Goal: Check status: Check status

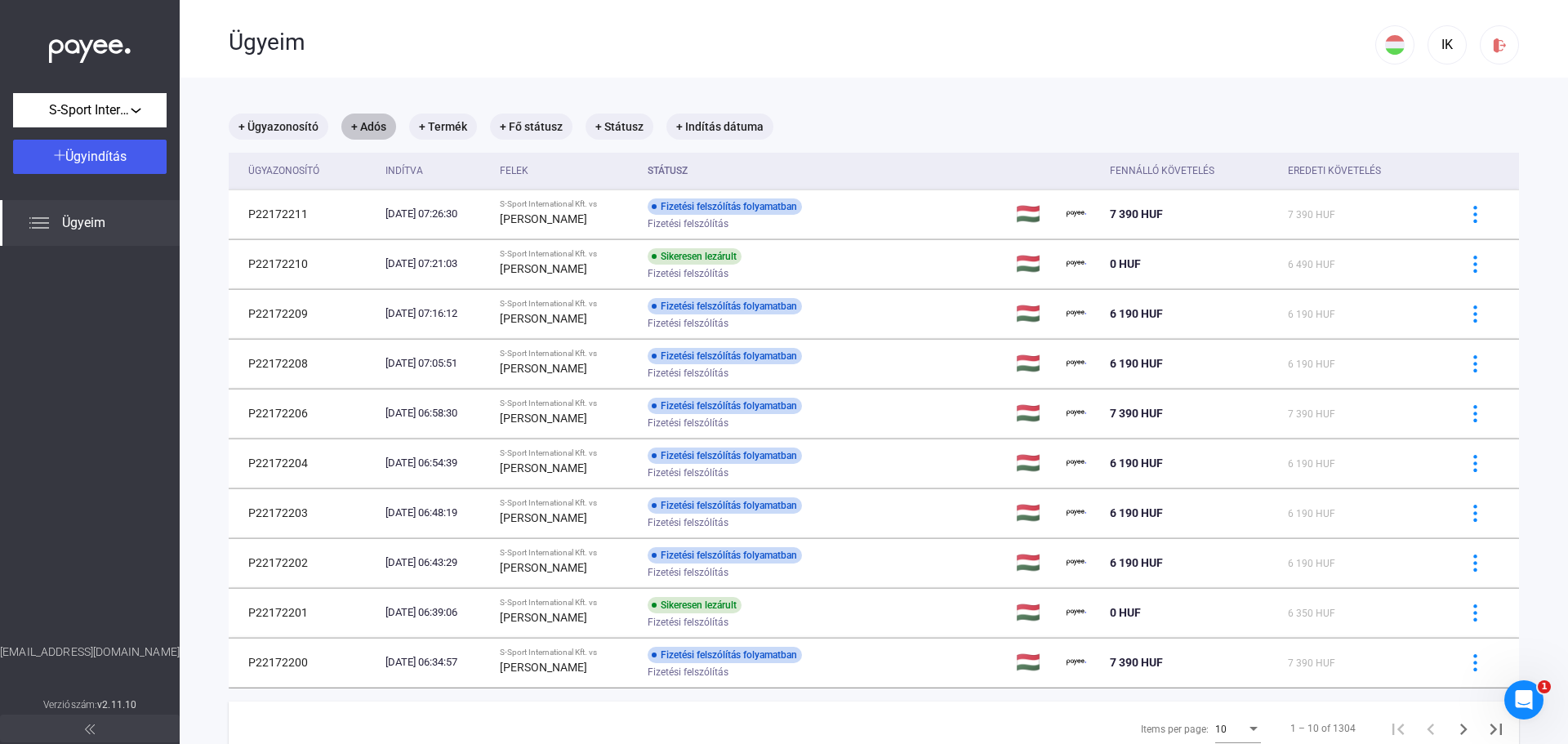
click at [369, 129] on mat-chip "+ Adós" at bounding box center [368, 126] width 55 height 26
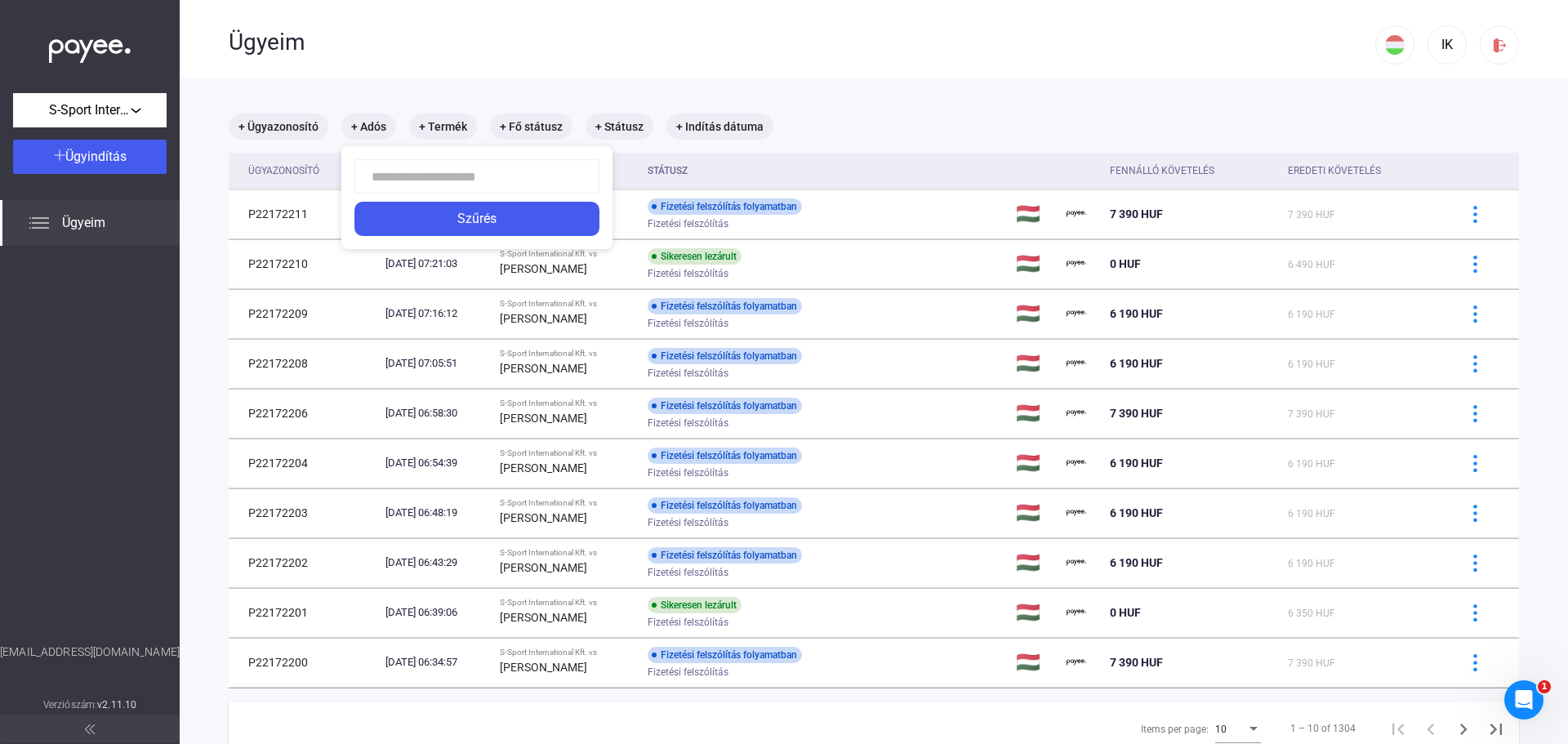
click at [487, 78] on div at bounding box center [784, 372] width 1568 height 744
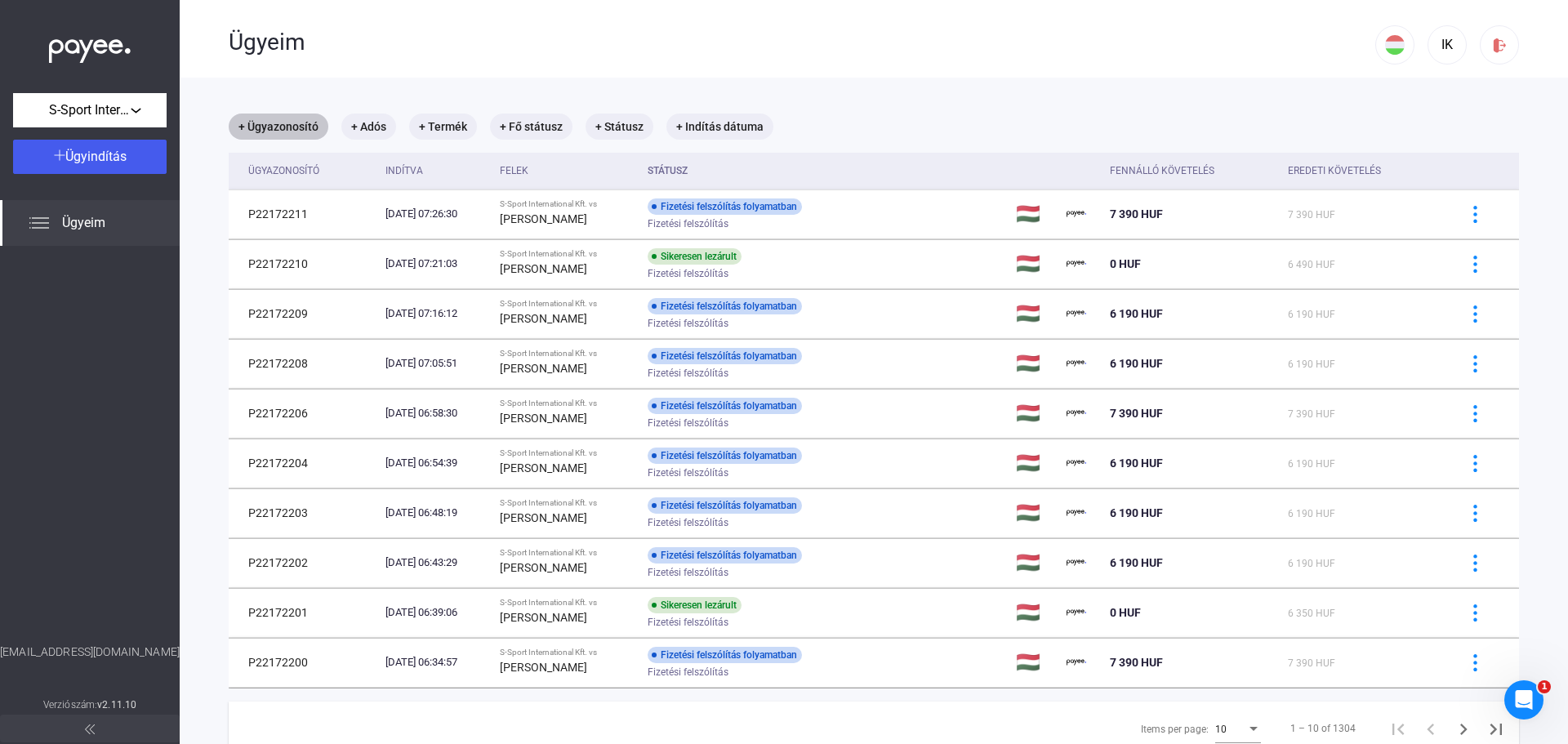
click at [299, 119] on mat-chip "+ Ügyazonosító" at bounding box center [279, 126] width 99 height 26
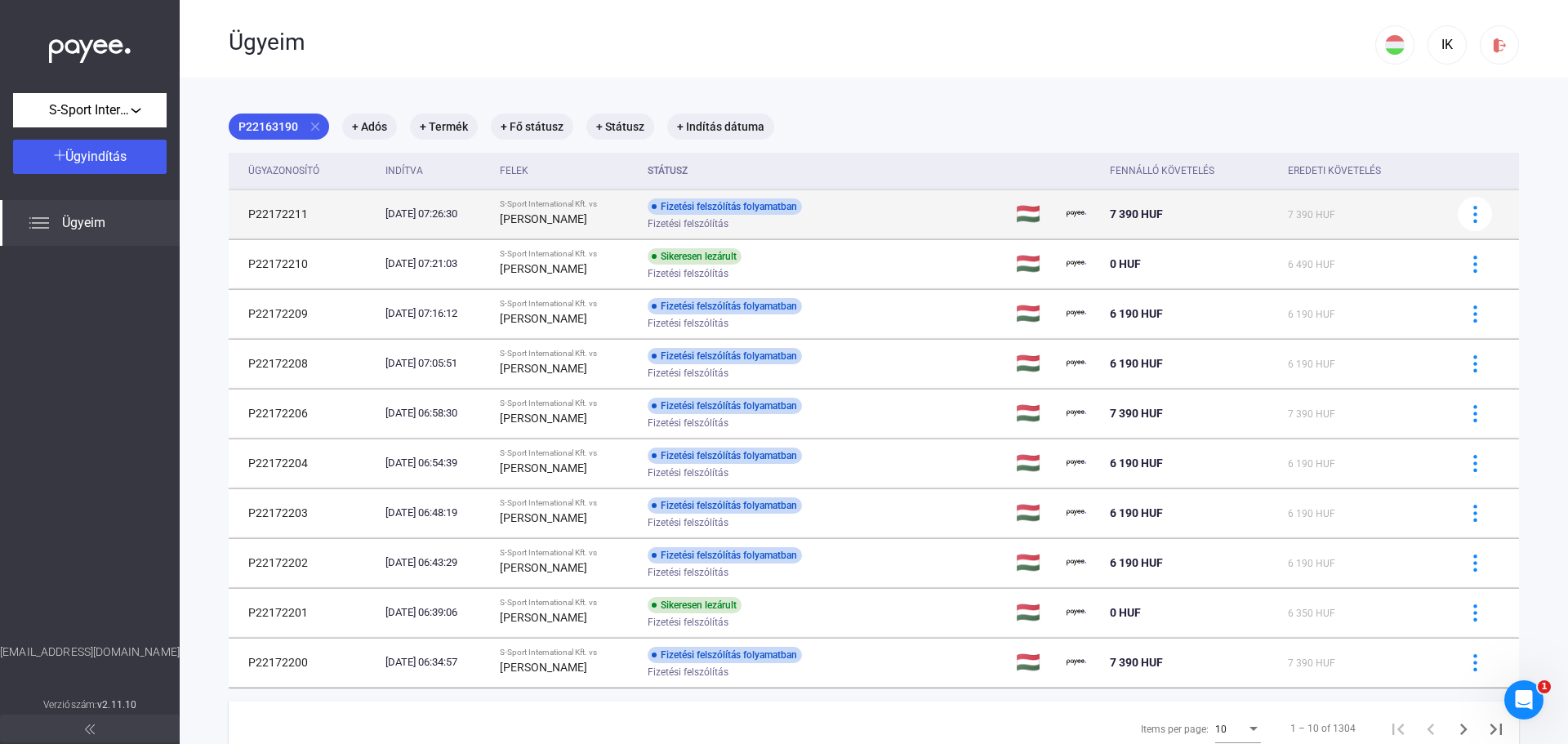
click at [389, 209] on div "[DATE] 07:26:30" at bounding box center [436, 213] width 101 height 17
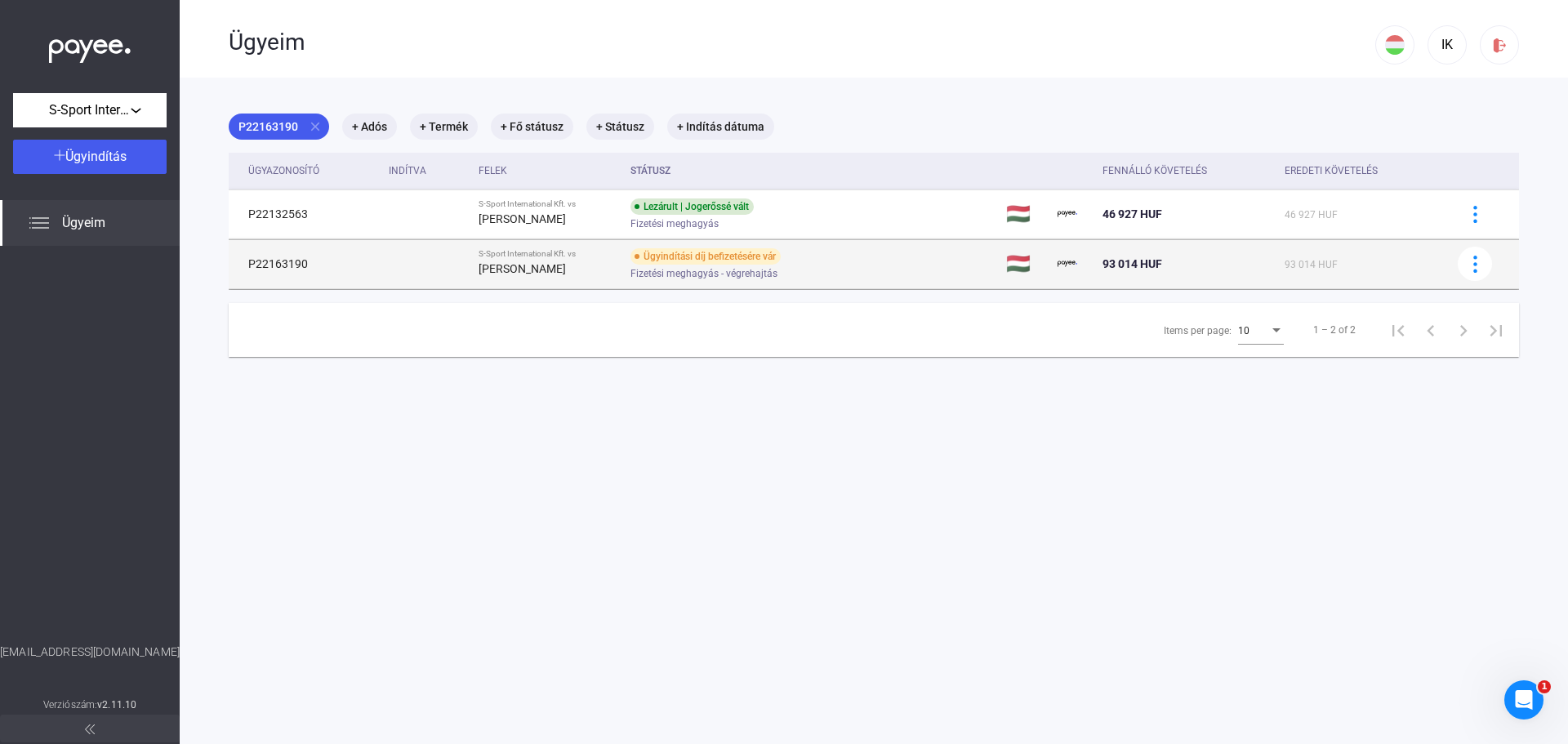
click at [508, 271] on strong "[PERSON_NAME]" at bounding box center [522, 268] width 87 height 13
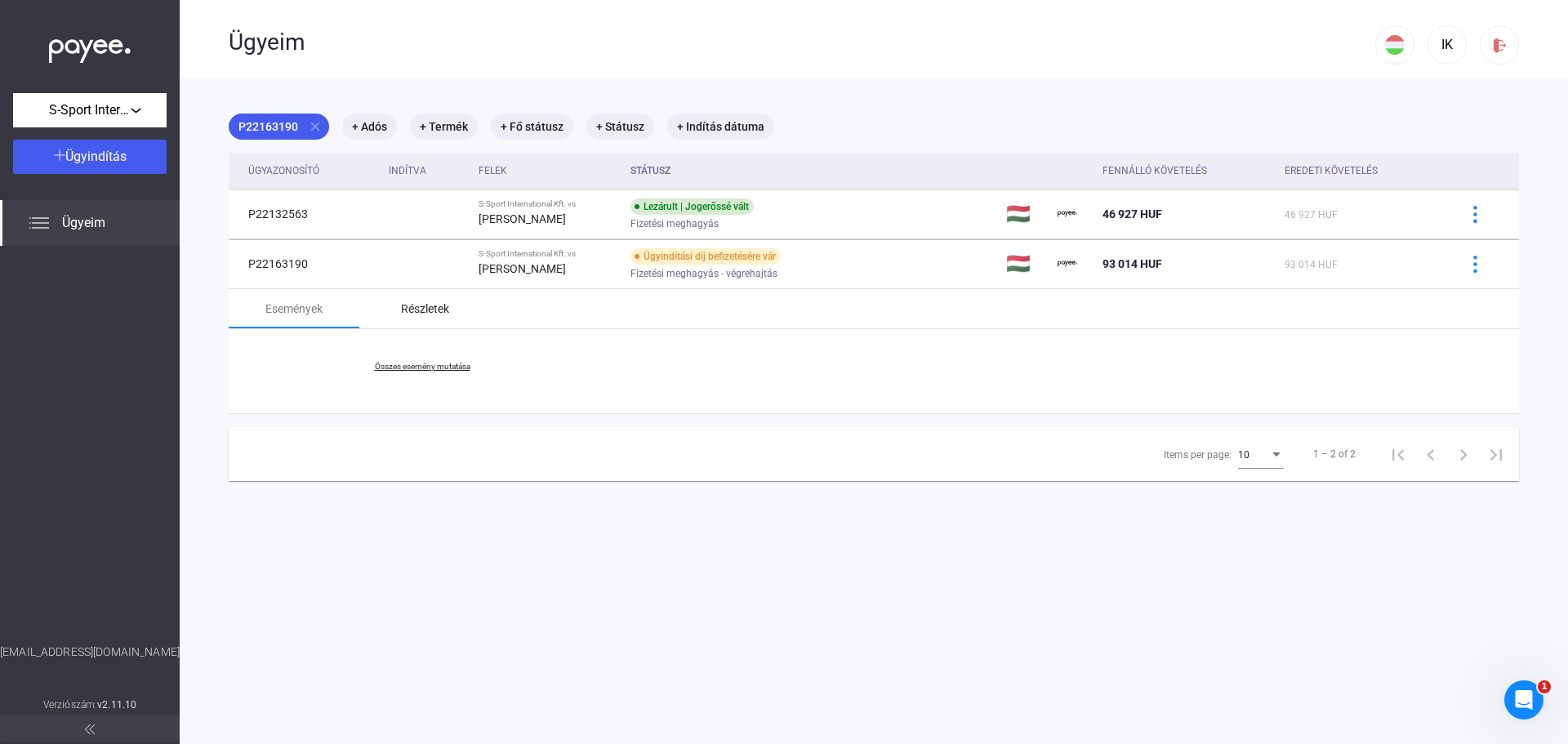
click at [428, 326] on div "Részletek" at bounding box center [425, 308] width 131 height 39
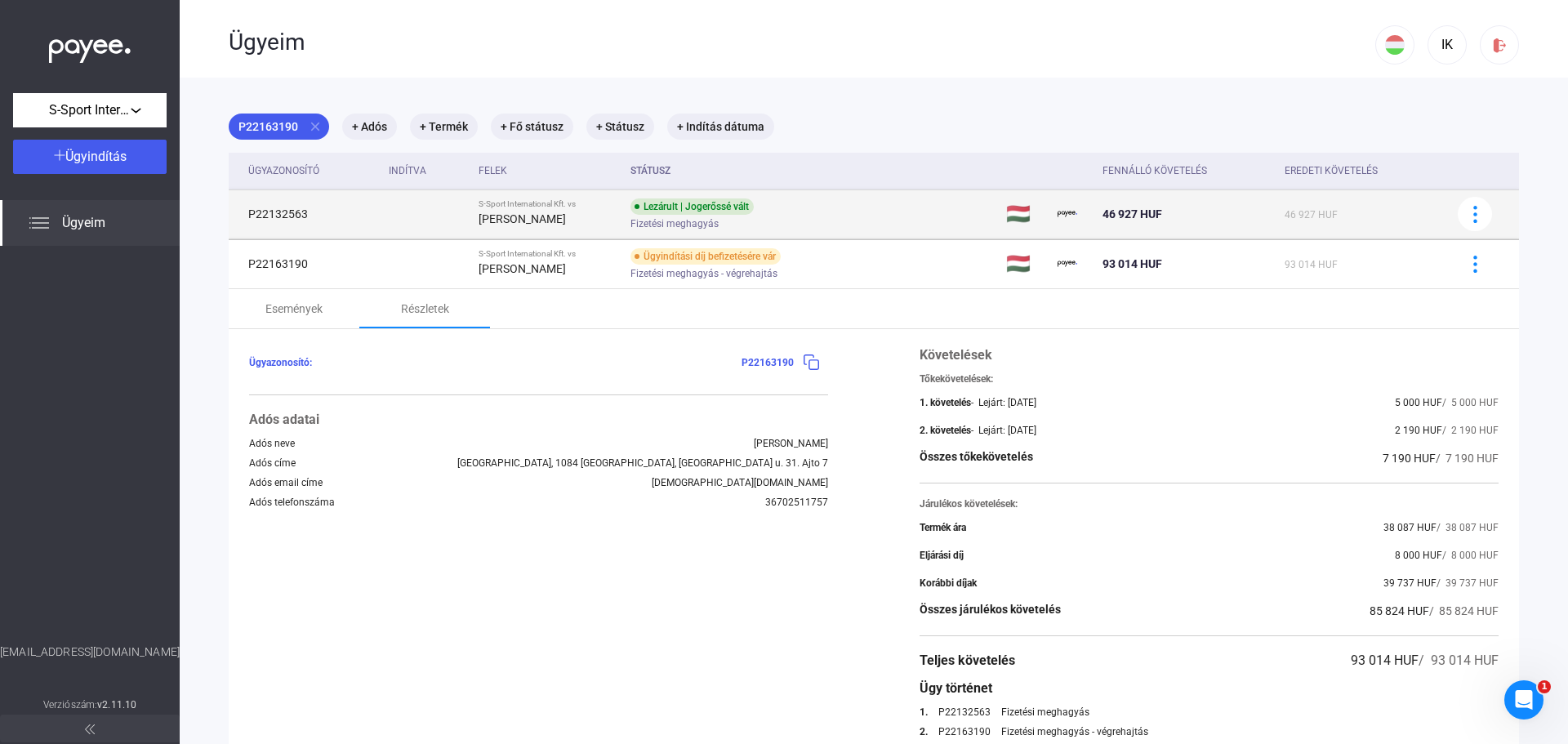
click at [506, 214] on strong "[PERSON_NAME]" at bounding box center [522, 218] width 87 height 13
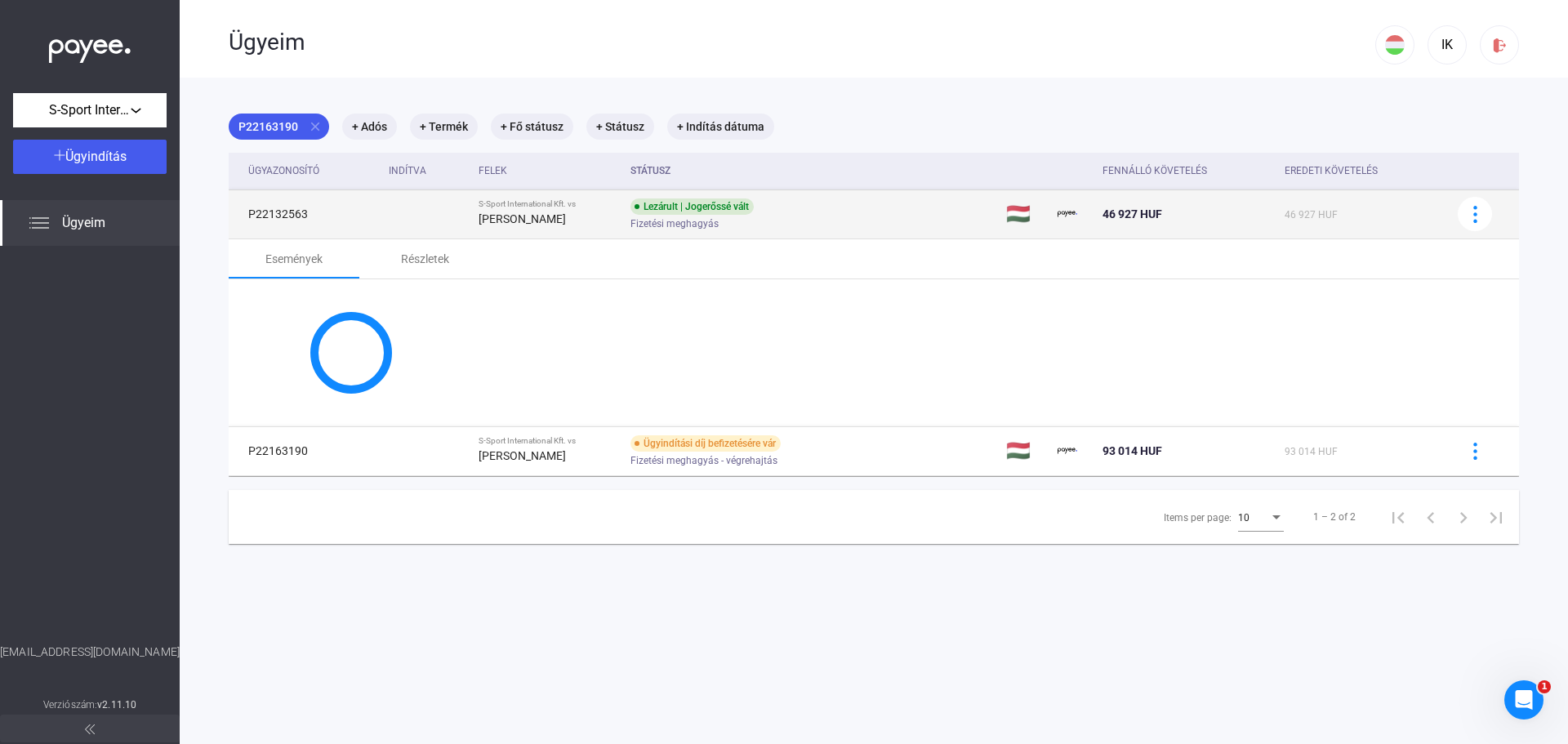
click at [465, 210] on td at bounding box center [427, 214] width 90 height 49
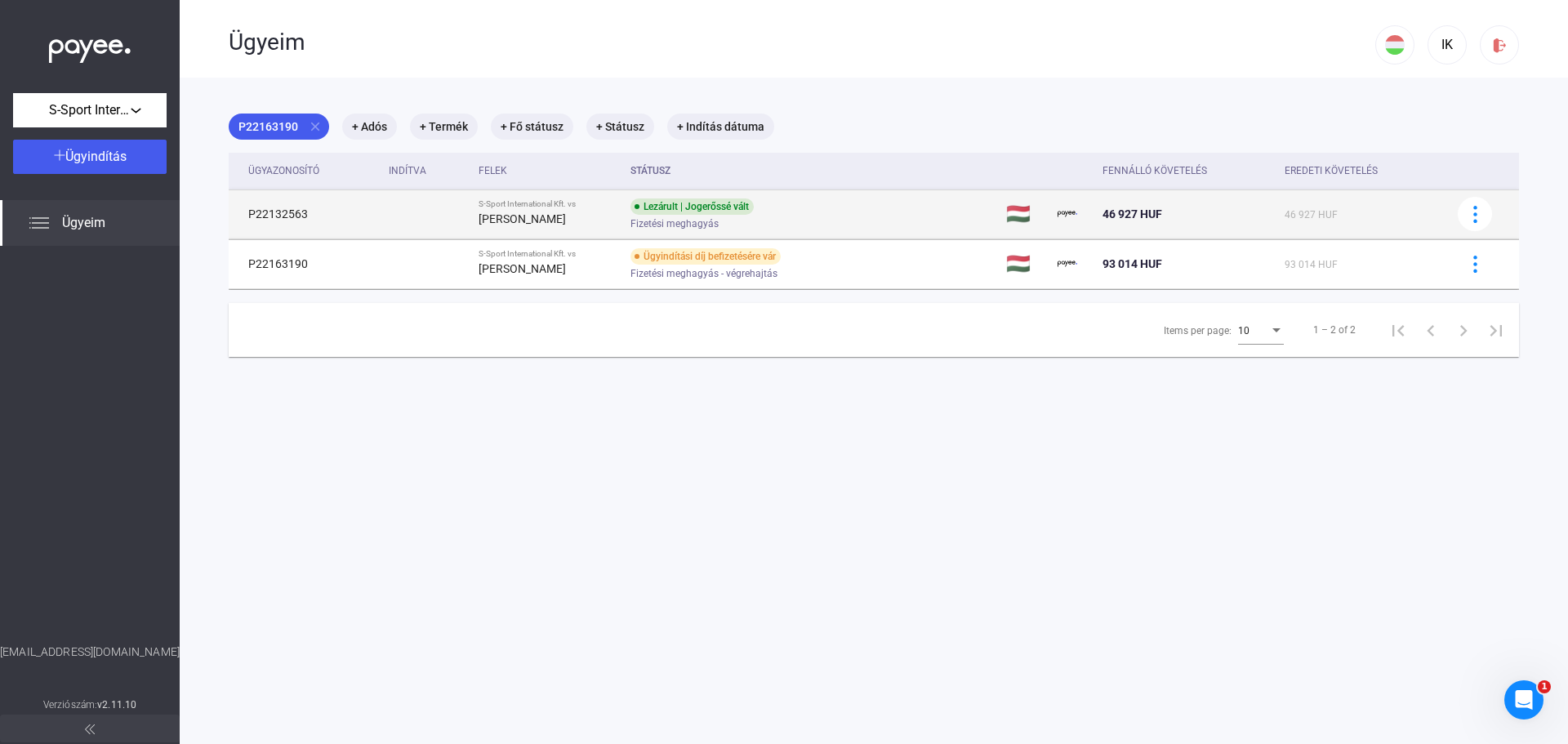
click at [528, 215] on strong "[PERSON_NAME]" at bounding box center [522, 218] width 87 height 13
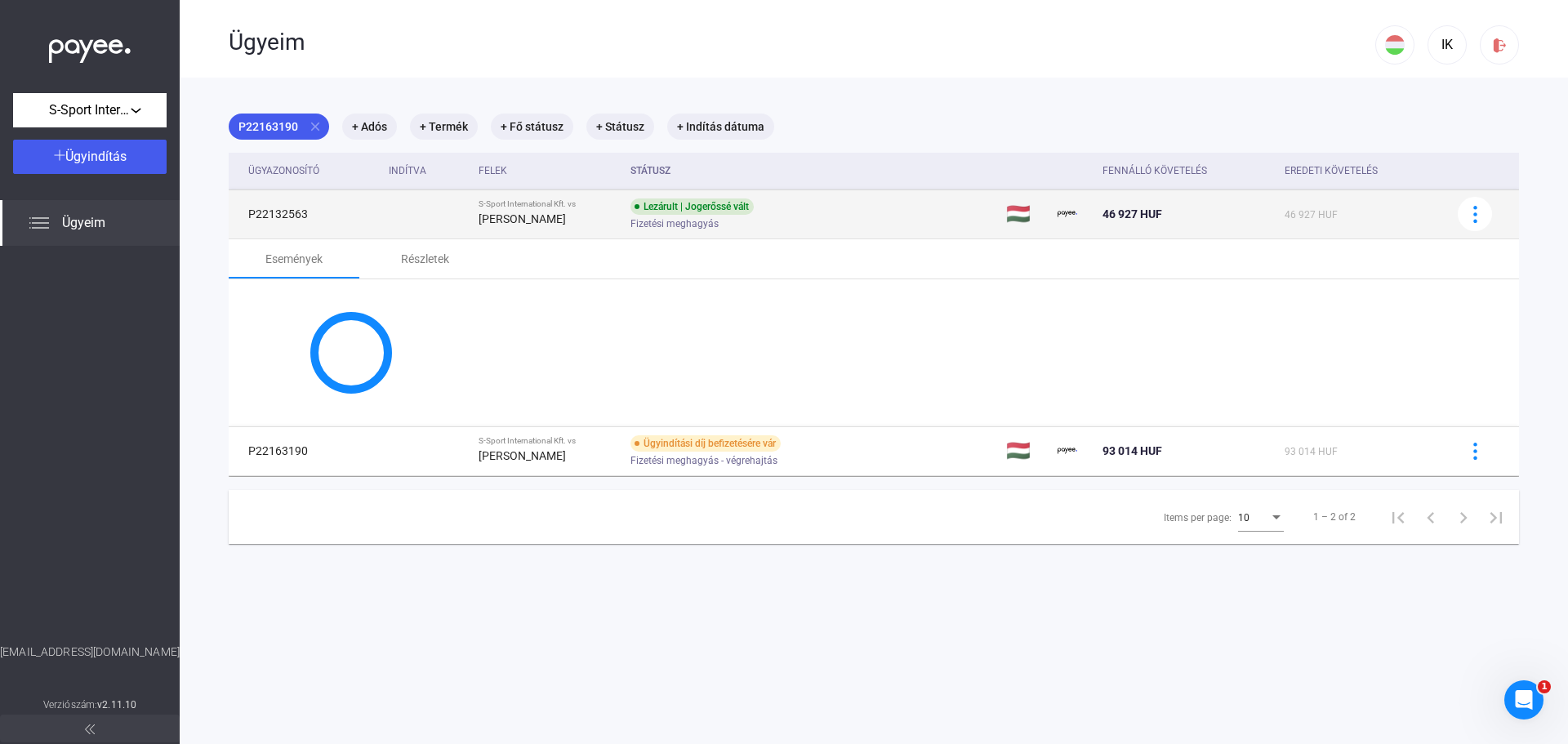
click at [531, 212] on strong "[PERSON_NAME]" at bounding box center [522, 218] width 87 height 13
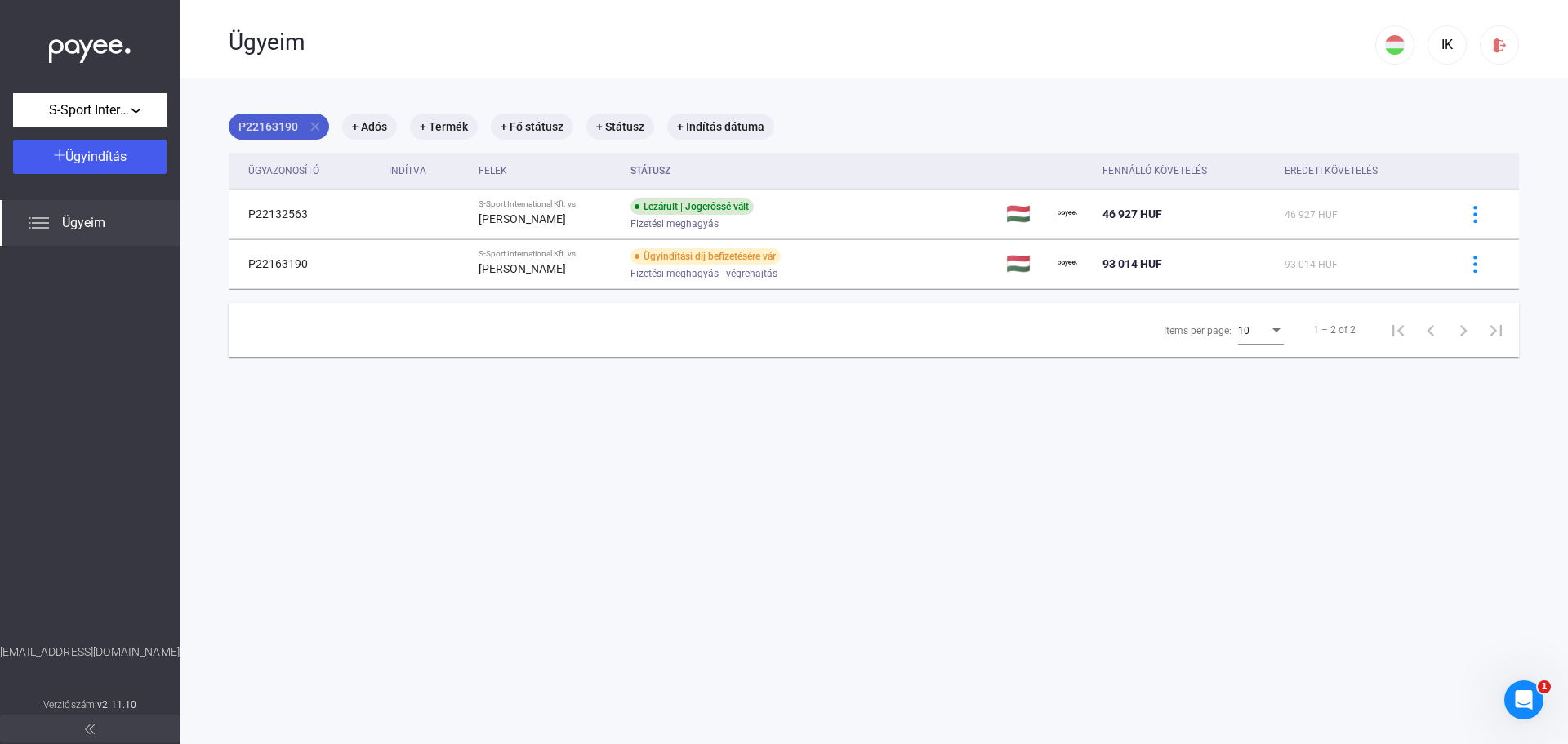
click at [313, 129] on mat-icon "close" at bounding box center [315, 126] width 15 height 15
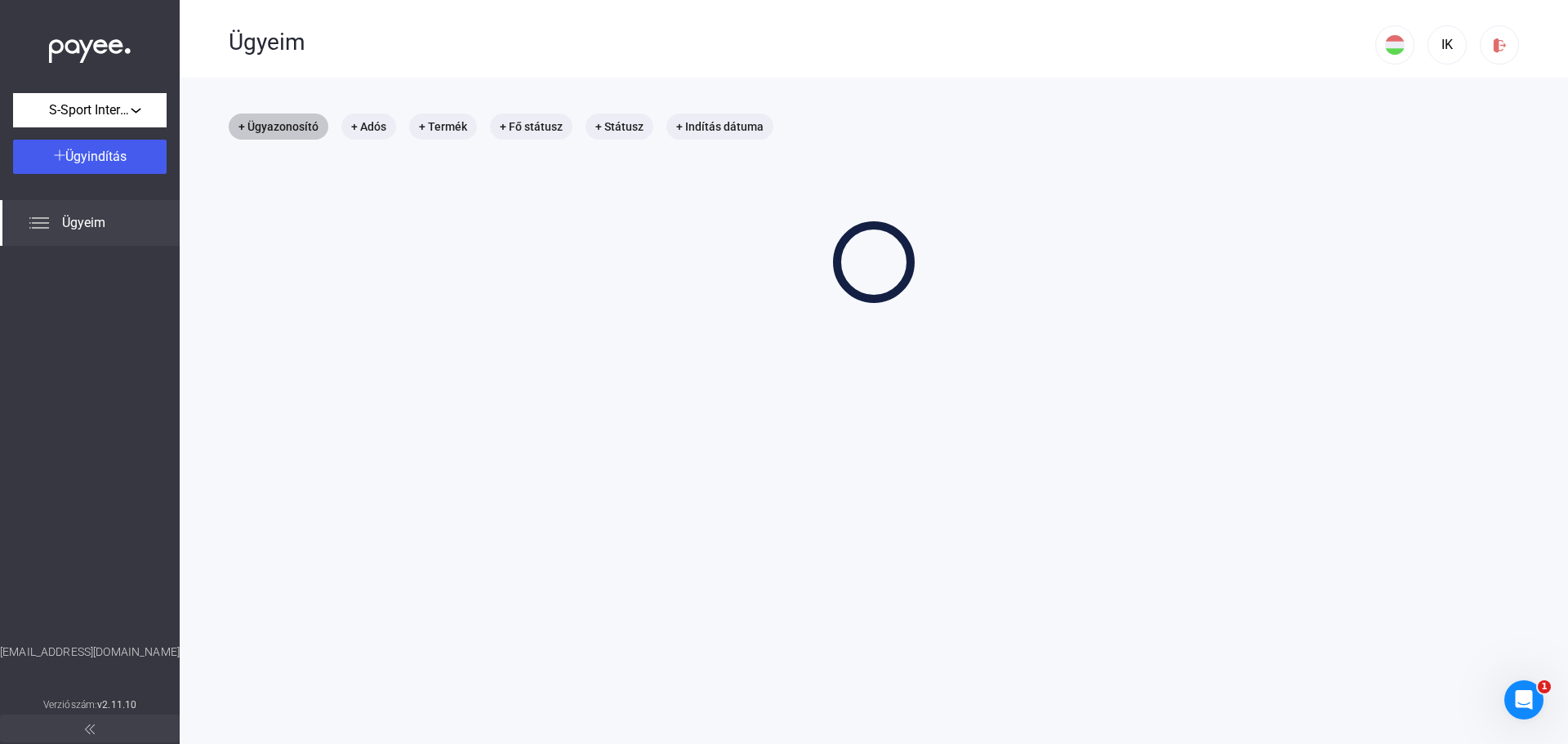
click at [293, 125] on mat-chip "+ Ügyazonosító" at bounding box center [279, 126] width 99 height 26
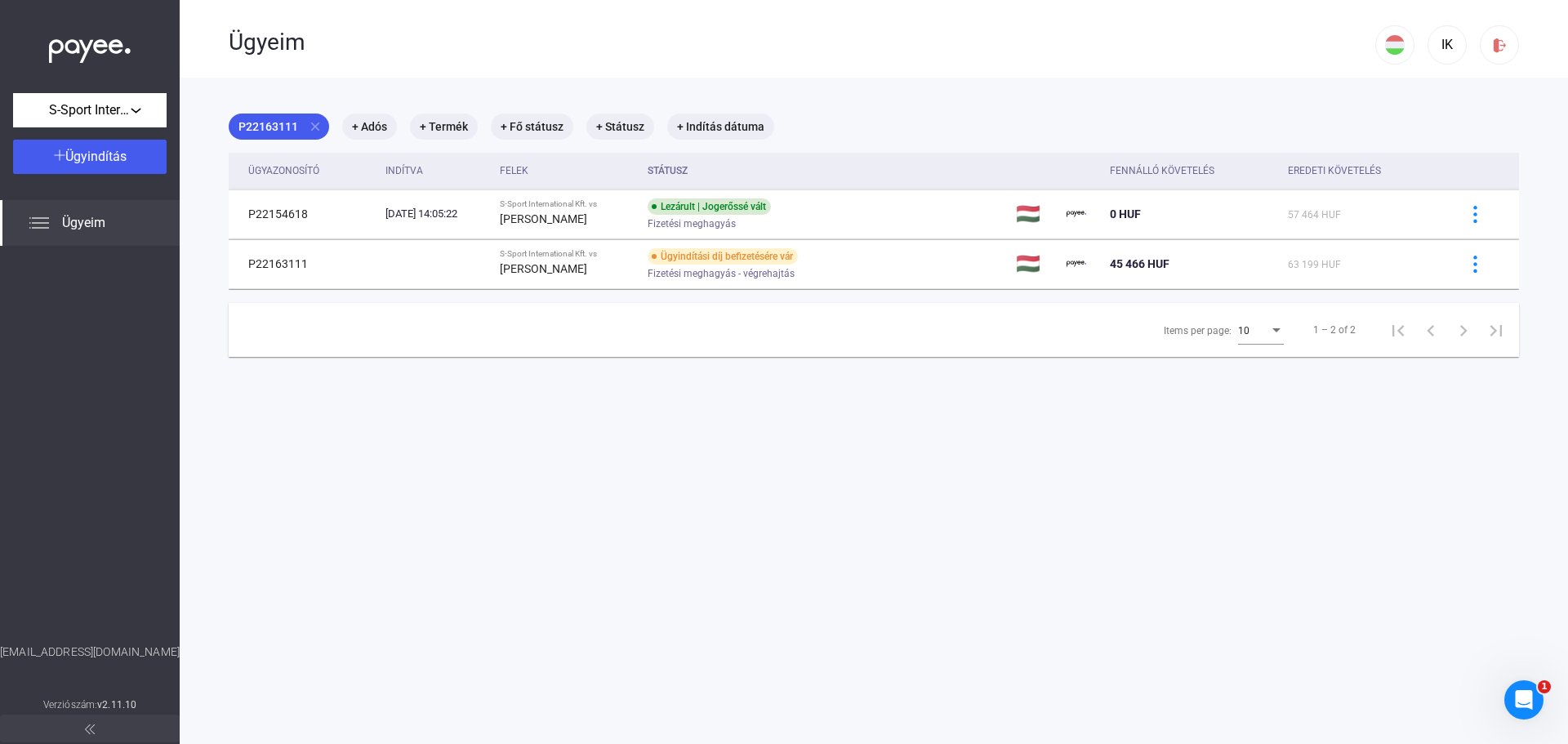
click at [259, 442] on main "P22163111 close + Adós + Termék + Fő státusz + Státusz + Indítás dátuma Ügyazon…" at bounding box center [873, 449] width 1389 height 744
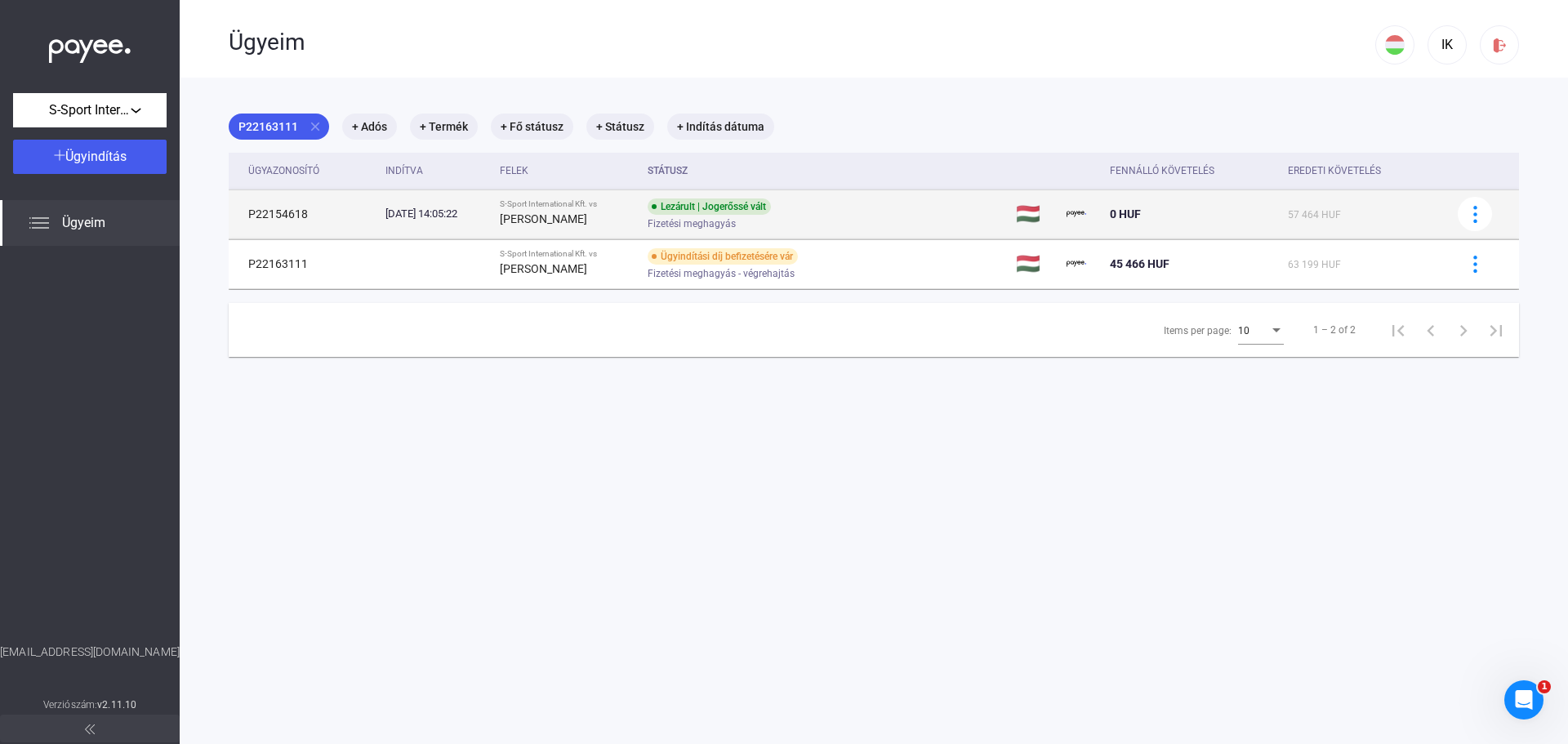
click at [471, 223] on td "[DATE] 14:05:22" at bounding box center [435, 214] width 114 height 49
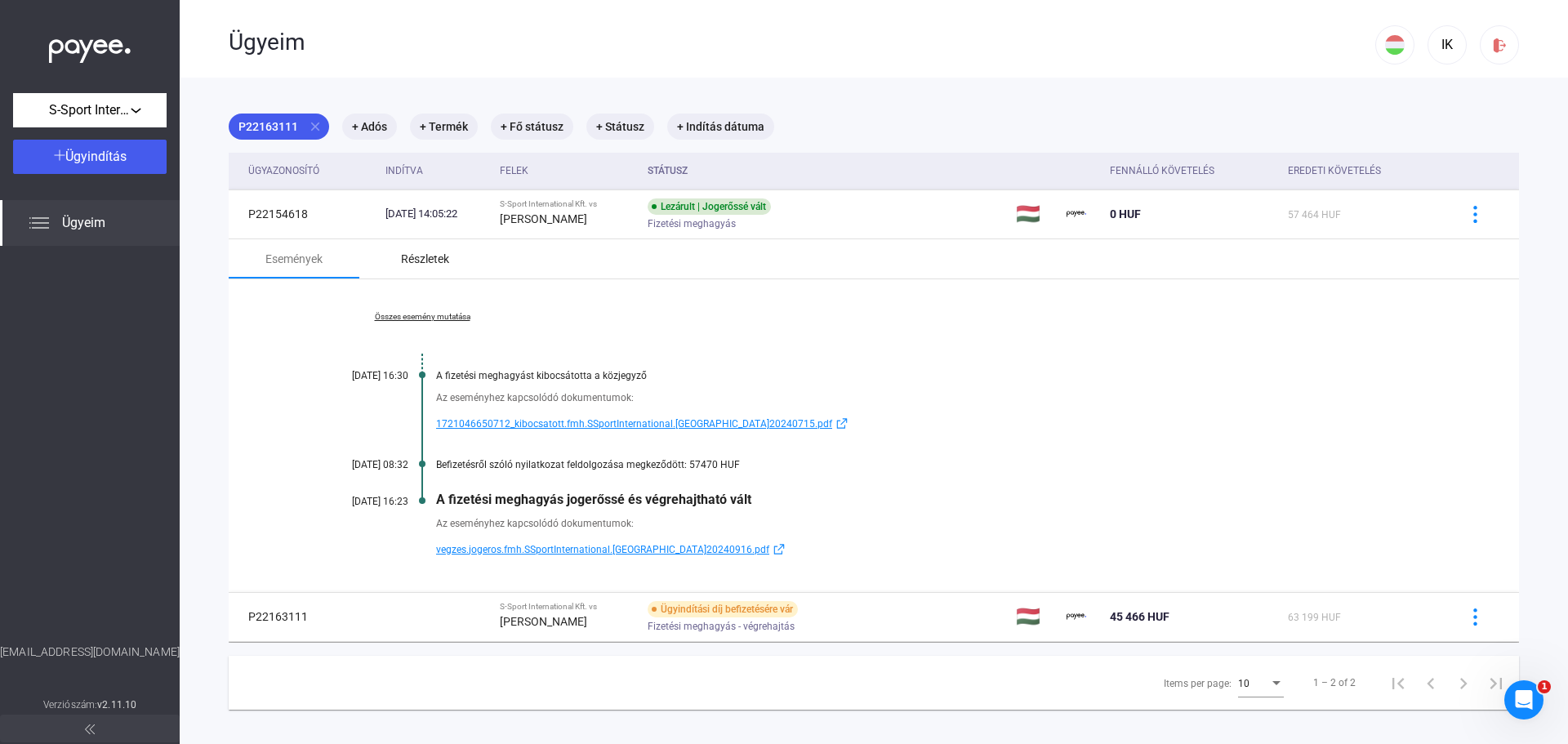
click at [433, 258] on div "Részletek" at bounding box center [425, 258] width 48 height 20
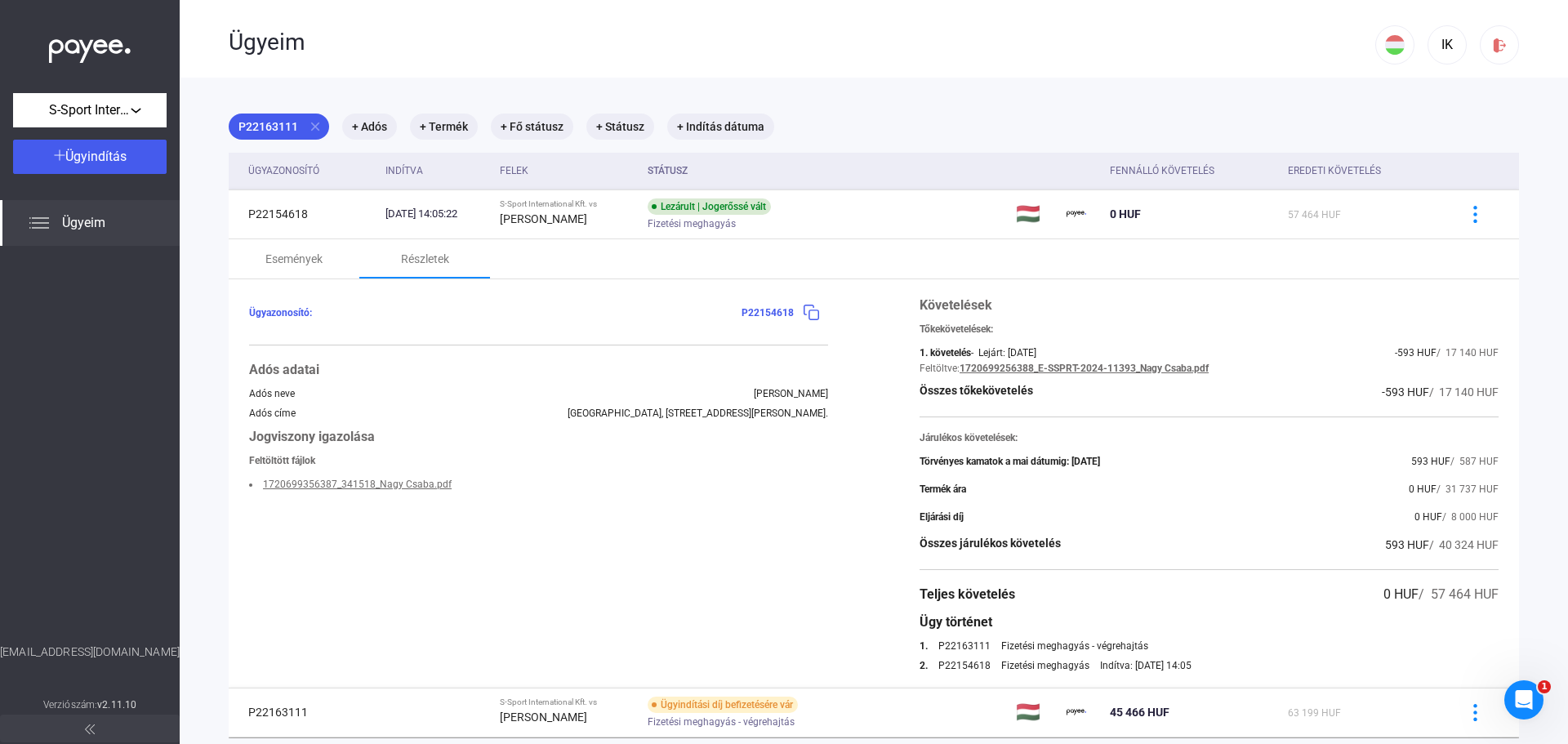
click at [360, 482] on link "1720699356387_341518_Nagy Csaba.pdf" at bounding box center [357, 484] width 189 height 11
click at [305, 257] on div "Események" at bounding box center [294, 258] width 57 height 20
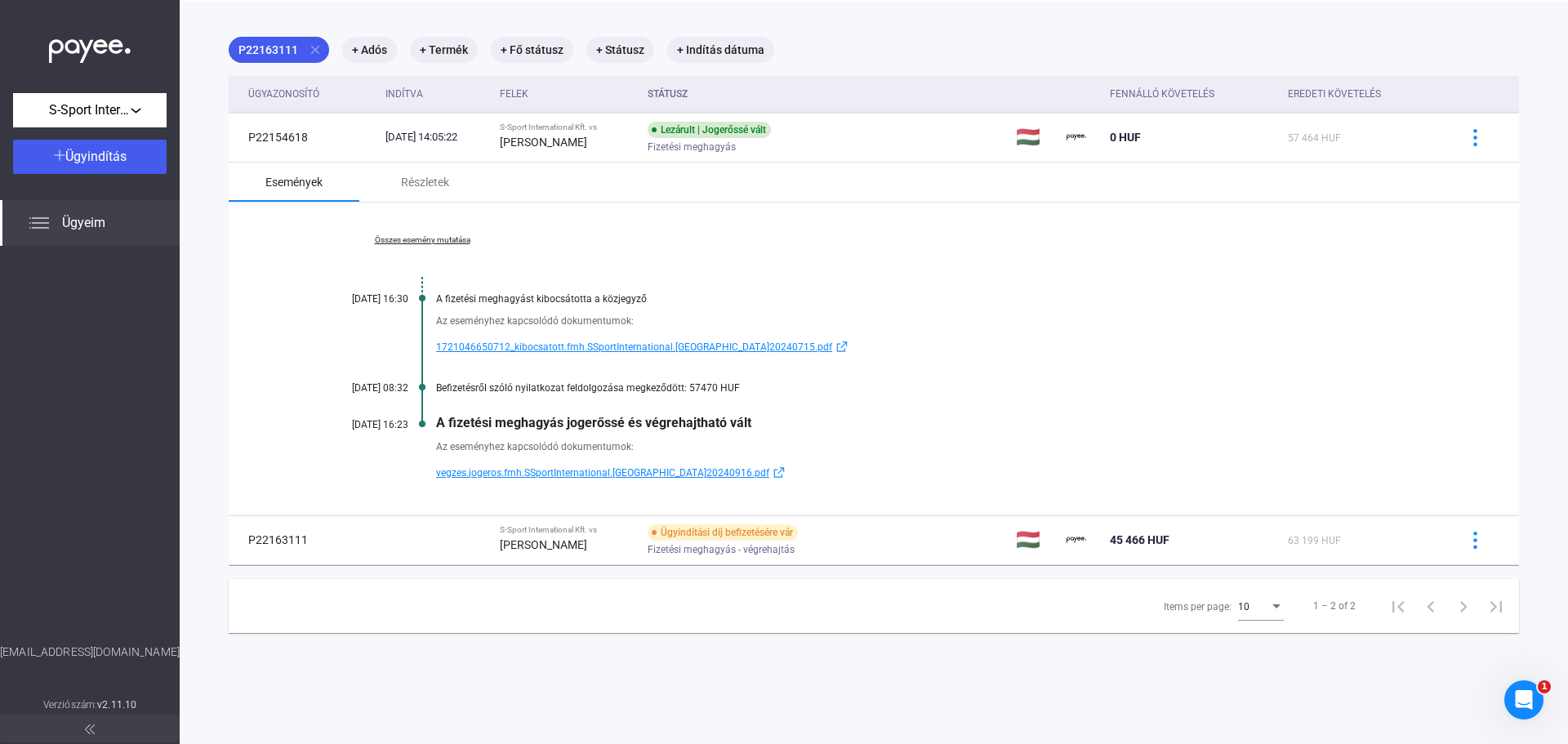
scroll to position [77, 0]
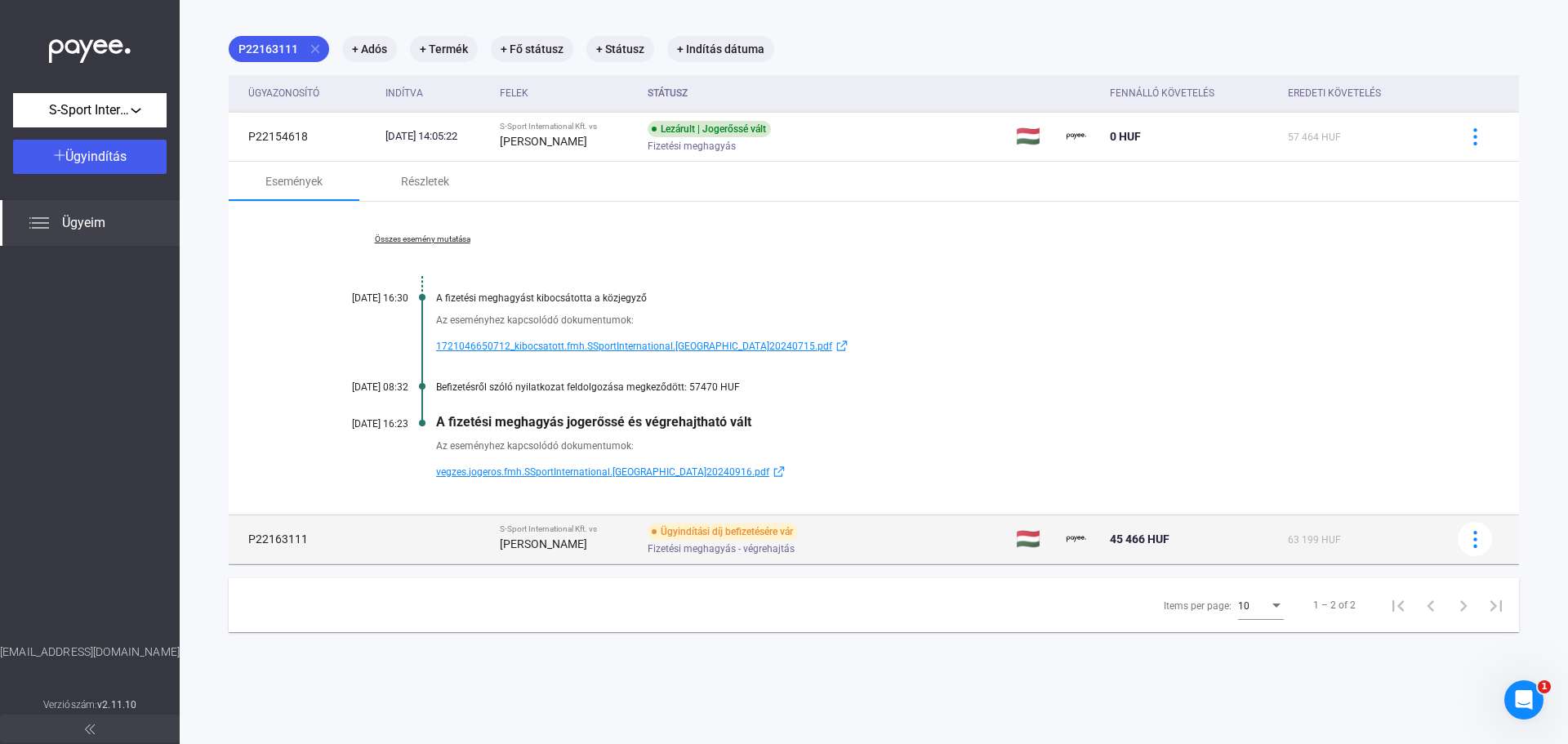
click at [847, 535] on div "Ügyindítási díj befizetésére vár Fizetési meghagyás - végrehajtás" at bounding box center [777, 539] width 260 height 32
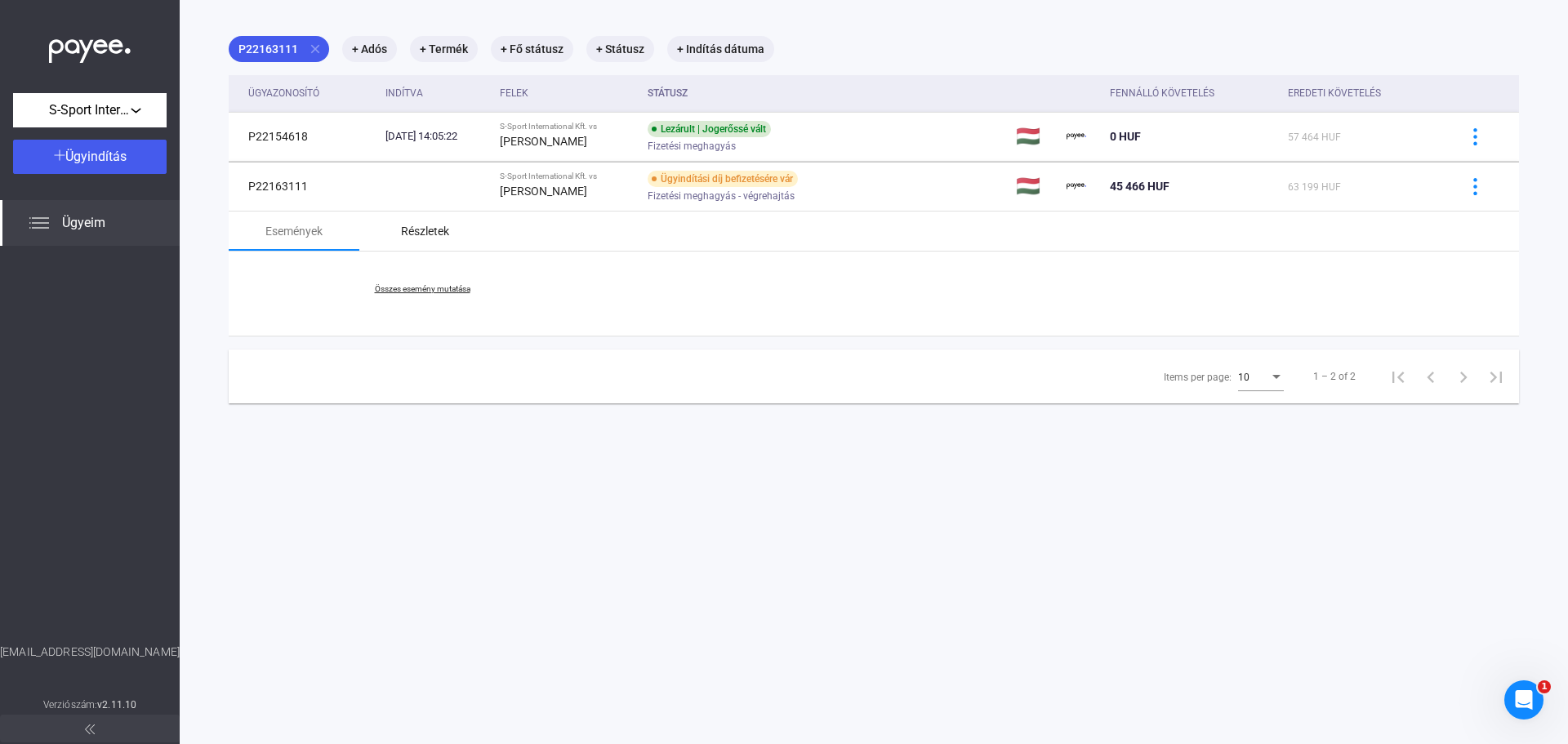
click at [448, 225] on div "Részletek" at bounding box center [425, 231] width 48 height 20
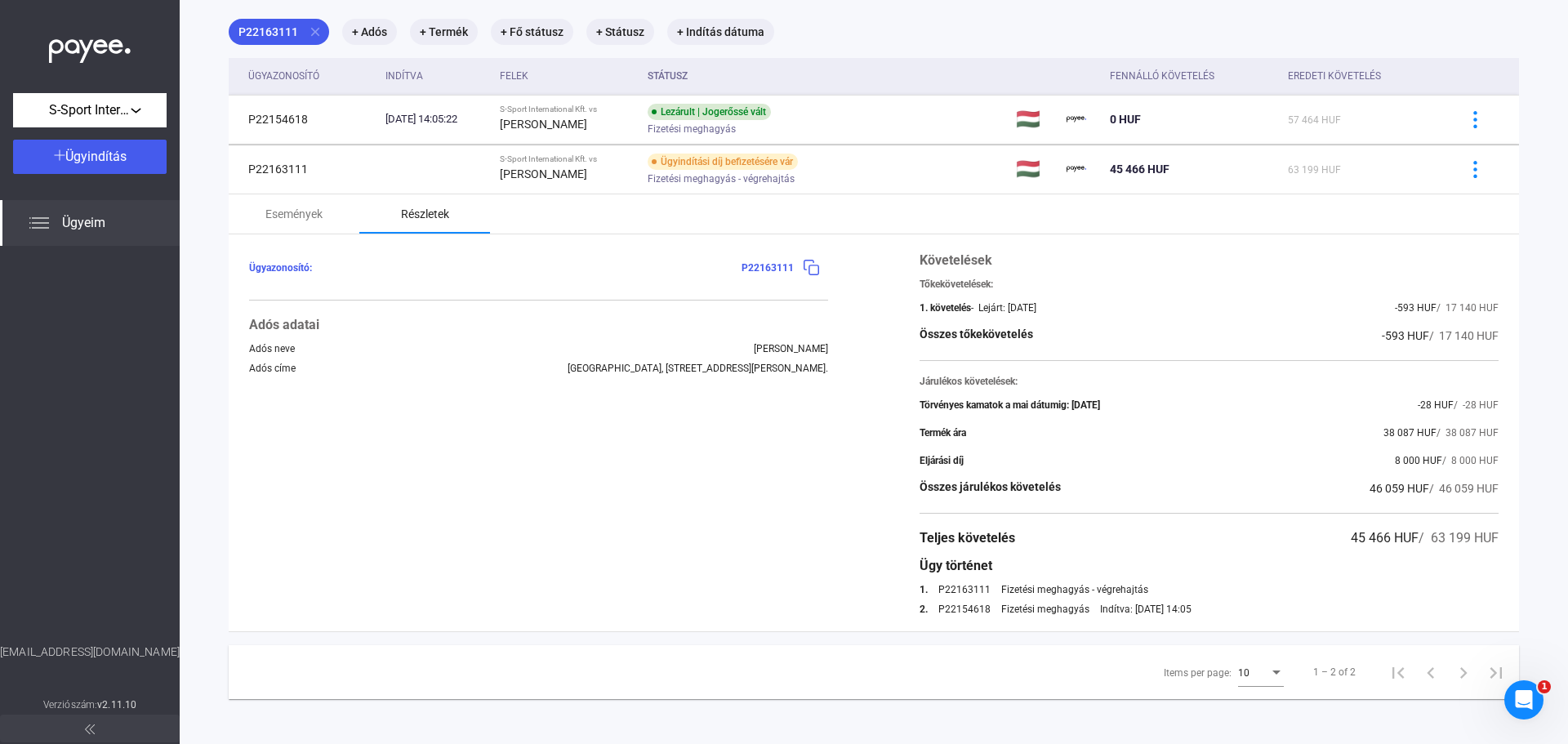
scroll to position [98, 0]
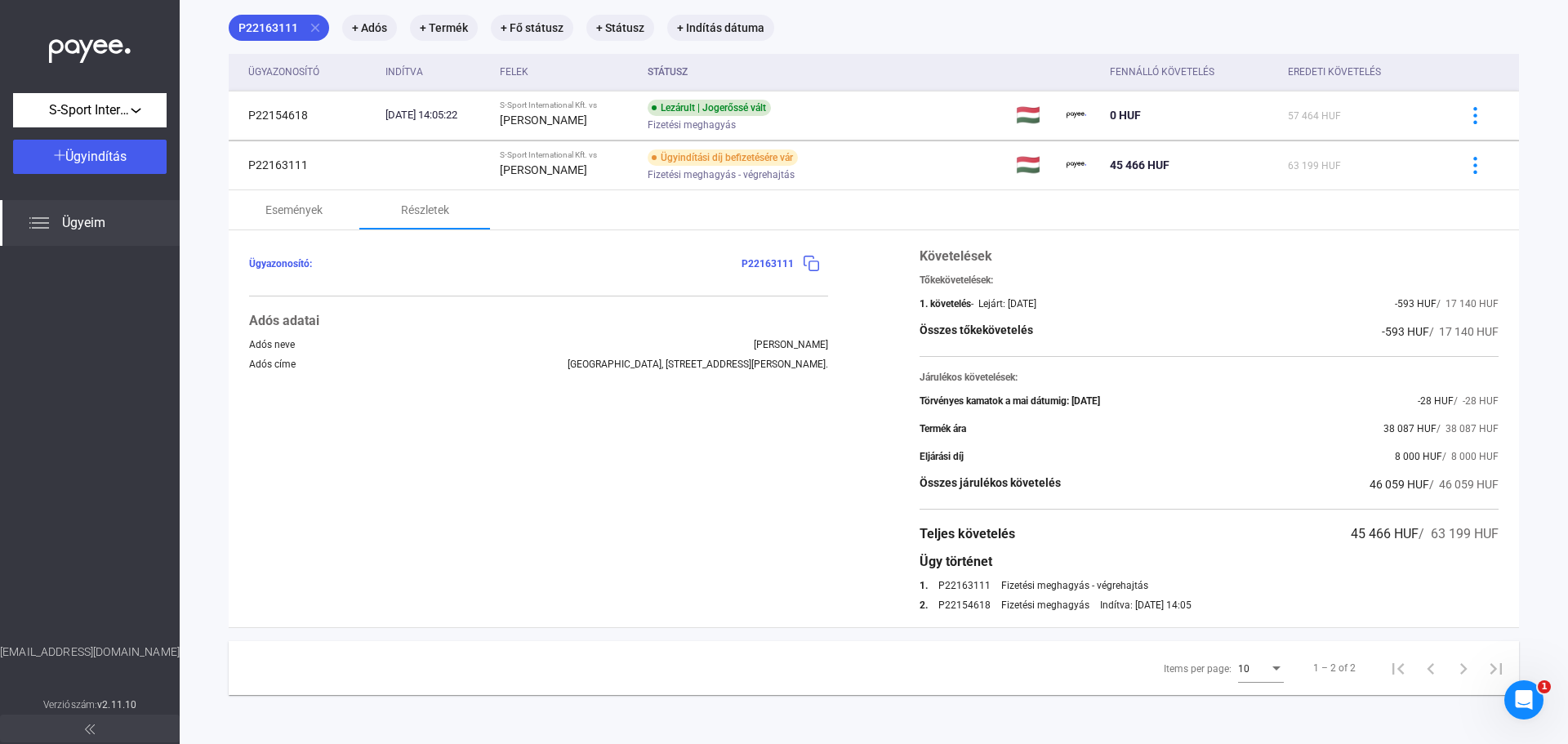
drag, startPoint x: 1227, startPoint y: 610, endPoint x: 1199, endPoint y: 562, distance: 55.6
click at [1199, 563] on div "Követelések Tőkekövetelések: 1. követelés - Lejárt: [DATE] -593 HUF / 17 140 HU…" at bounding box center [1208, 428] width 579 height 364
click at [1199, 562] on div "Ügy történet" at bounding box center [1208, 561] width 579 height 20
drag, startPoint x: 1199, startPoint y: 562, endPoint x: 1236, endPoint y: 606, distance: 57.5
click at [1236, 606] on div "Követelések Tőkekövetelések: 1. követelés - Lejárt: [DATE] -593 HUF / 17 140 HU…" at bounding box center [1208, 428] width 579 height 364
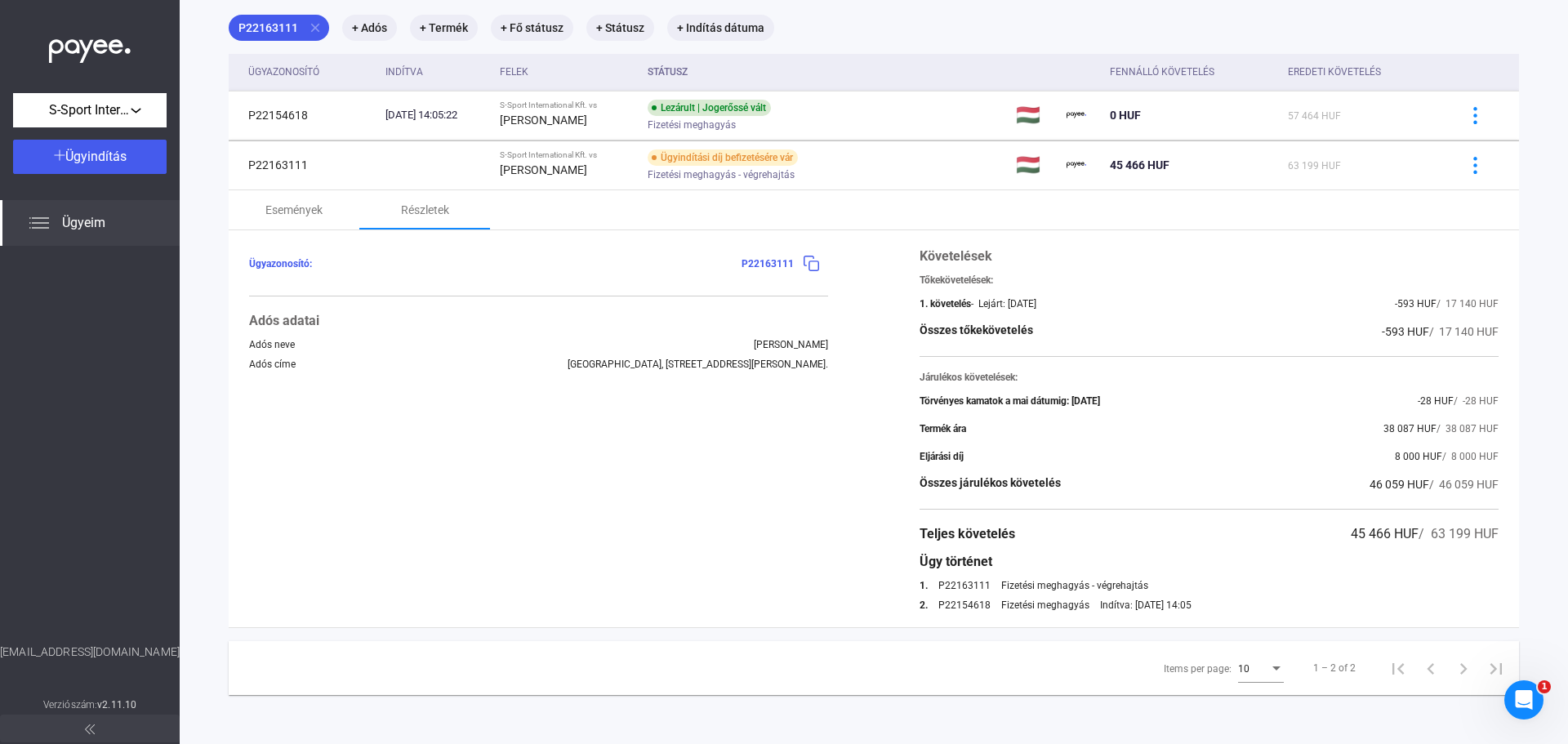
click at [1236, 606] on div "2. P22154618 Fizetési meghagyás Indítva: [DATE] 14:05" at bounding box center [1208, 604] width 579 height 11
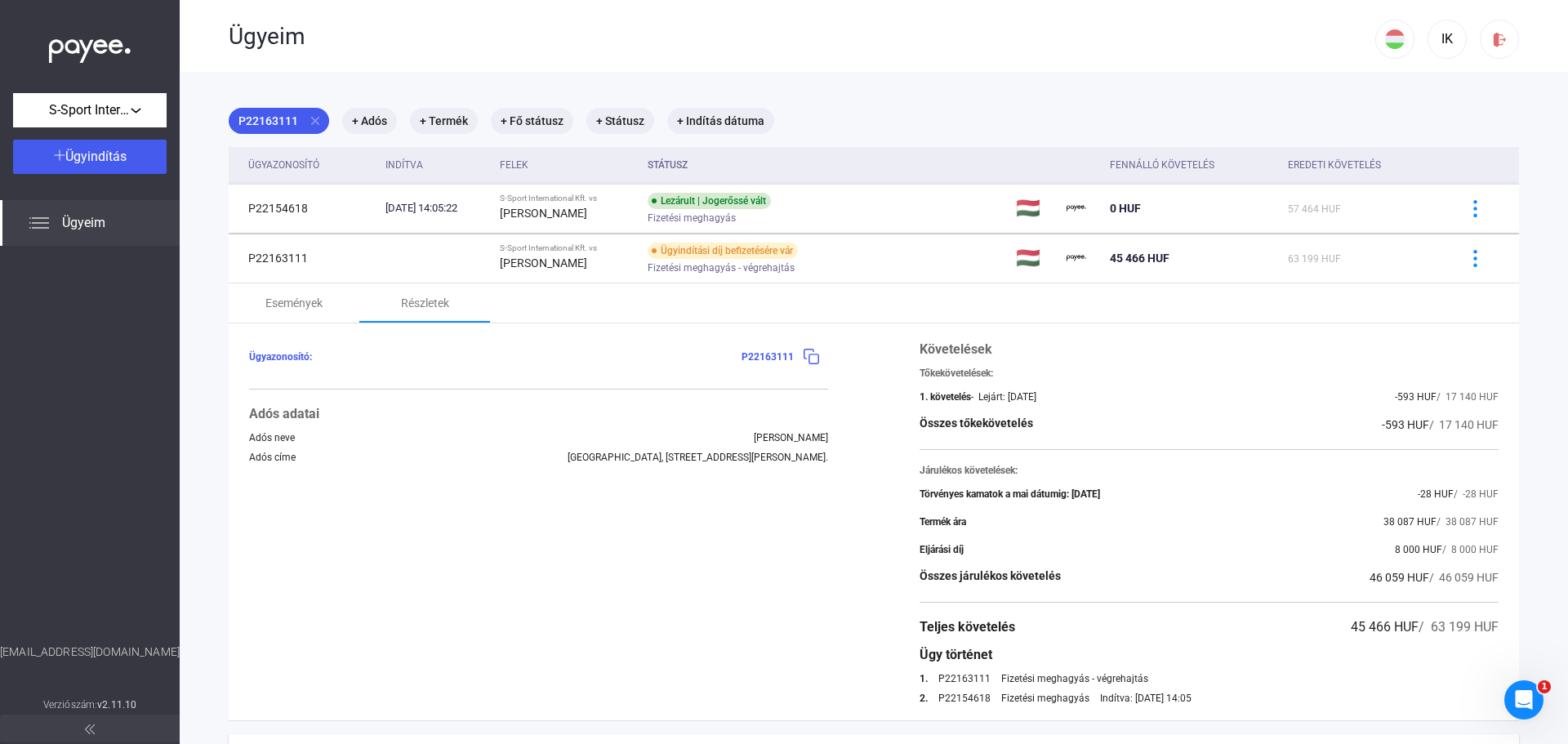
scroll to position [0, 0]
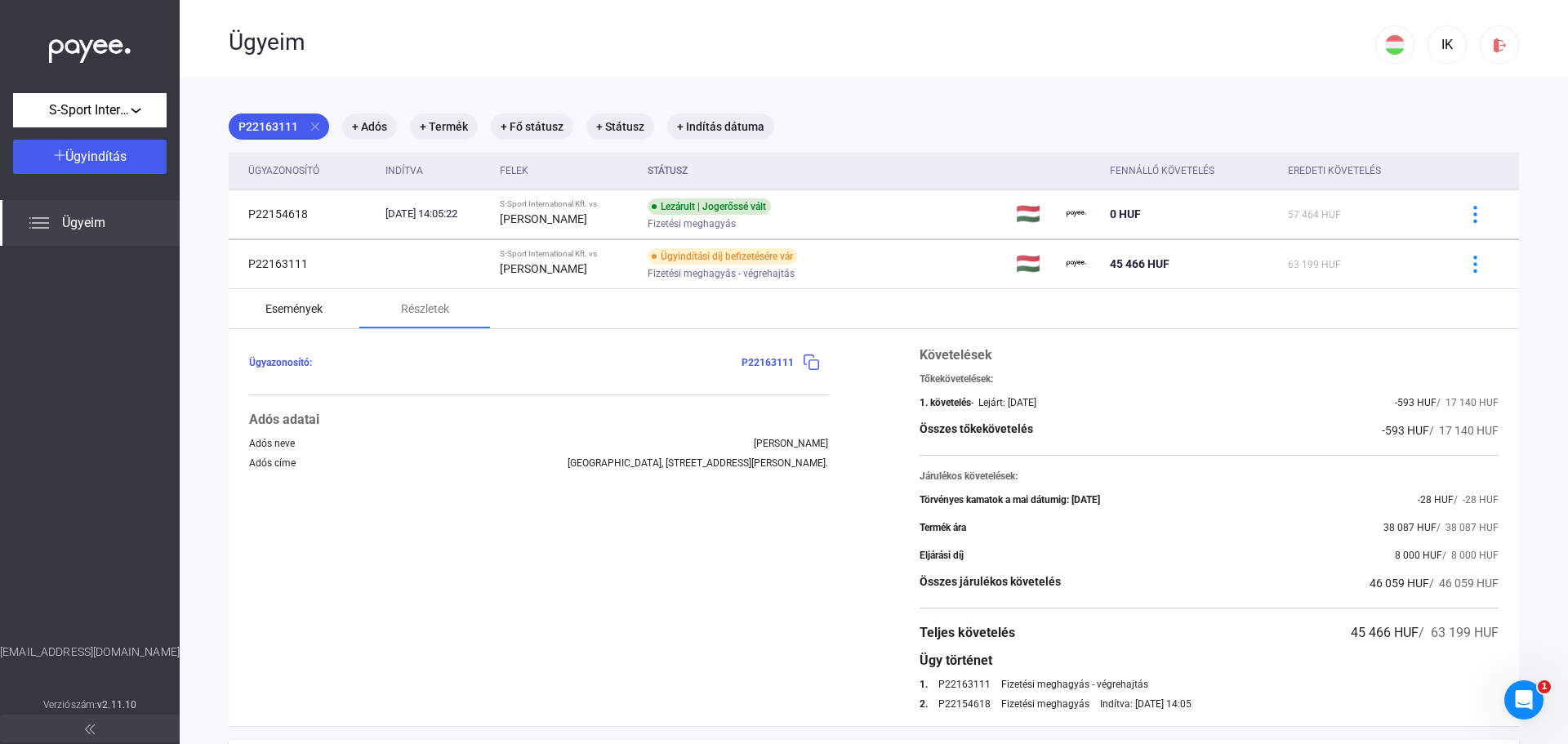
click at [327, 314] on div "Események" at bounding box center [294, 308] width 131 height 39
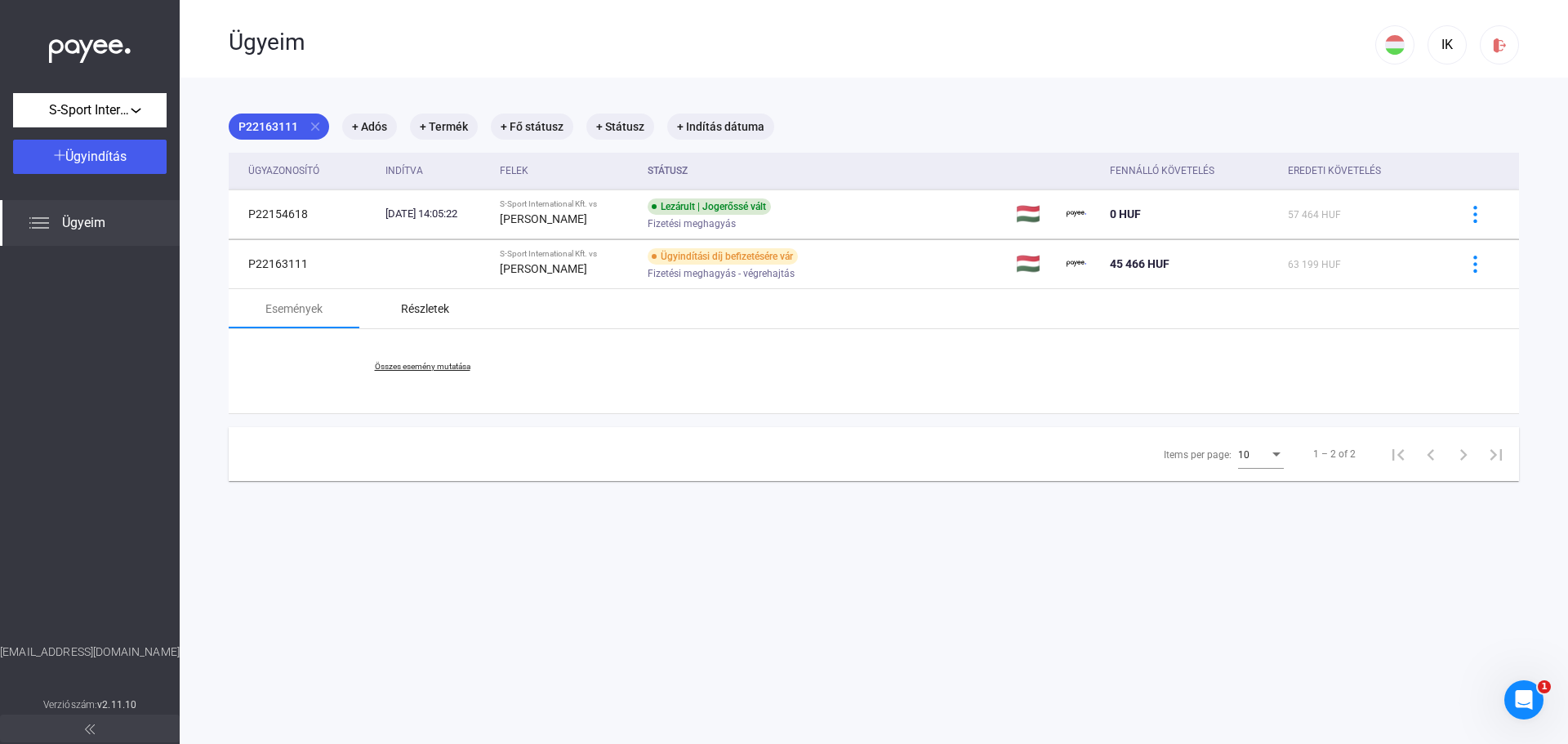
click at [438, 317] on div "Részletek" at bounding box center [425, 308] width 48 height 20
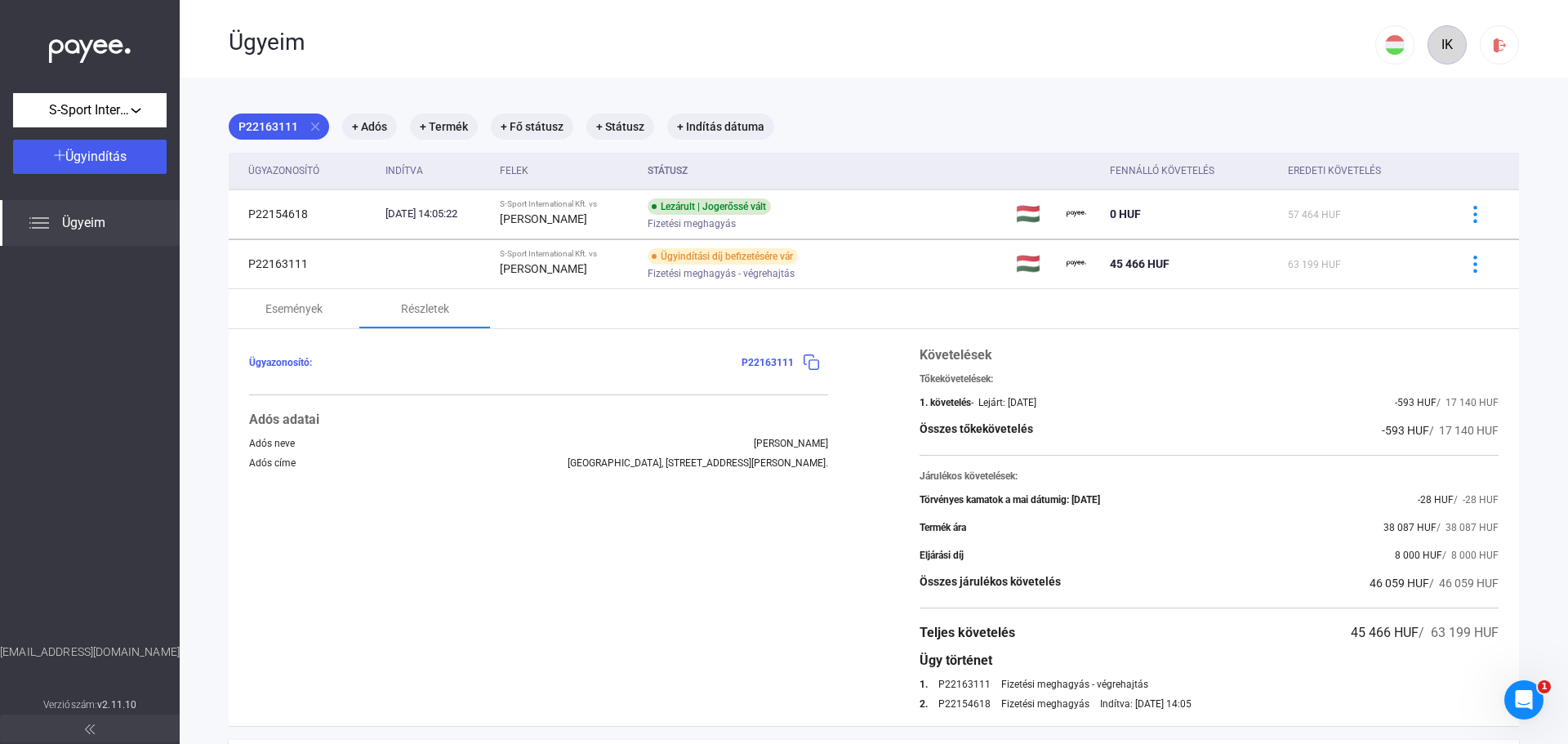
click at [1450, 46] on button "IK" at bounding box center [1447, 44] width 39 height 39
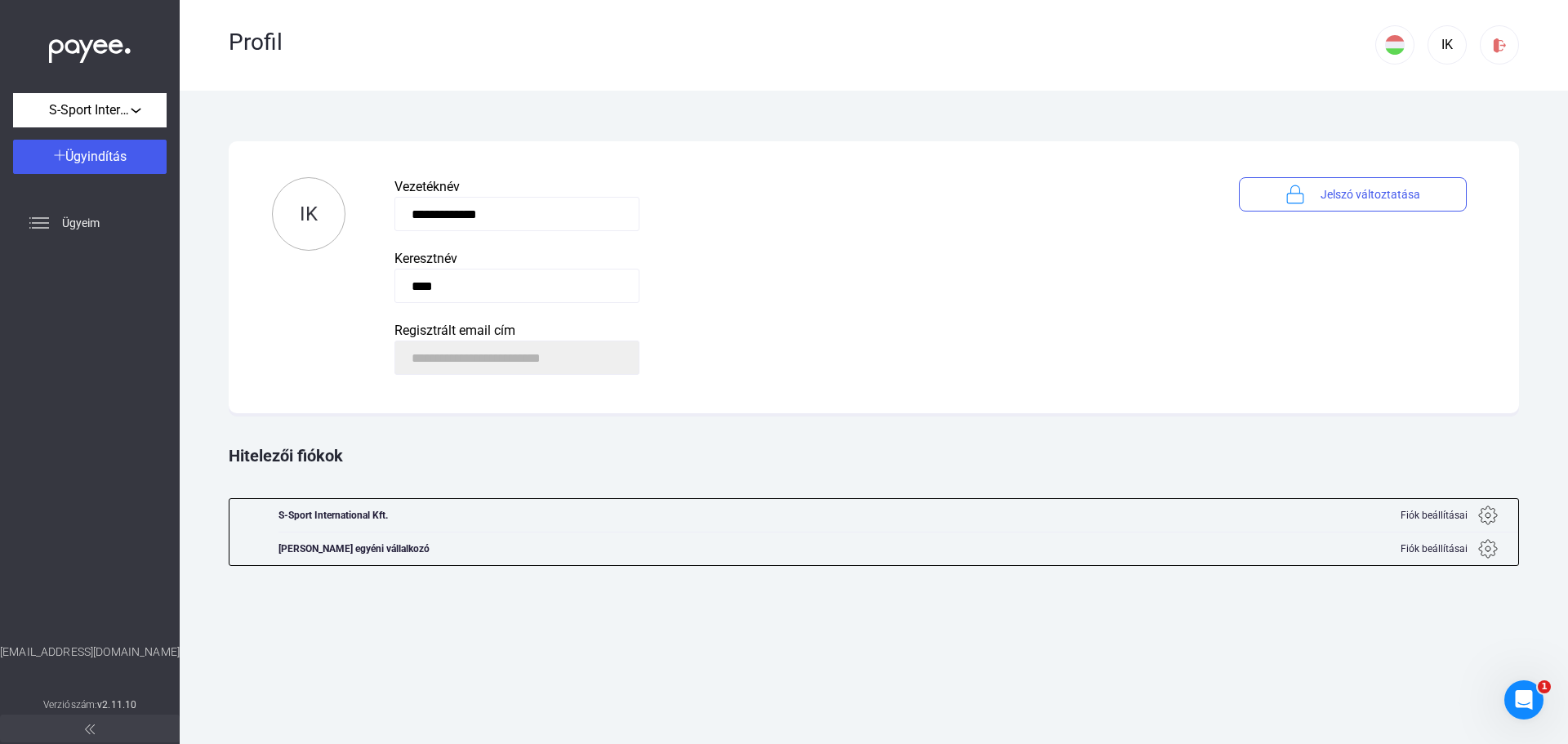
click at [1487, 513] on img at bounding box center [1488, 515] width 20 height 20
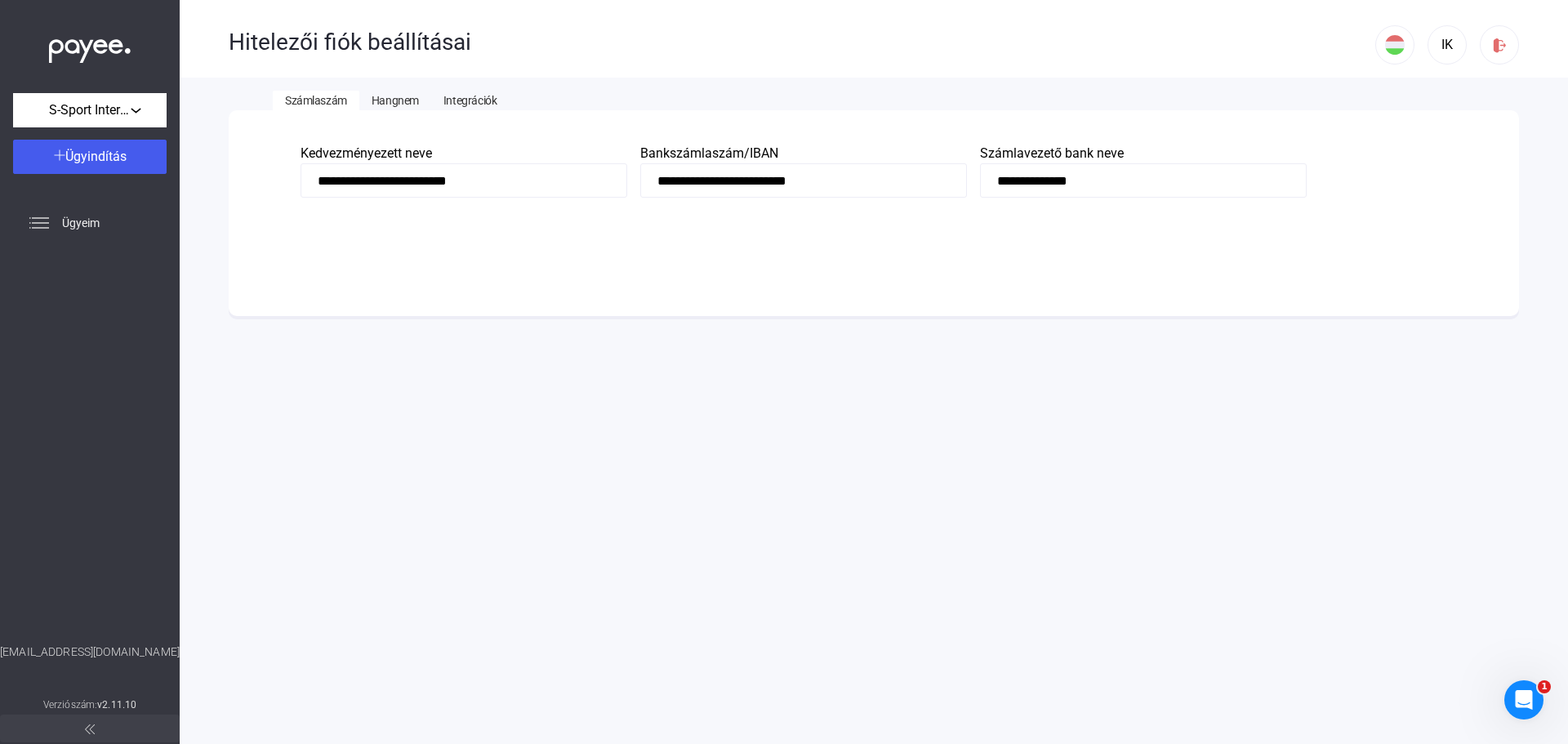
click at [409, 91] on button "Hangnem" at bounding box center [395, 100] width 72 height 20
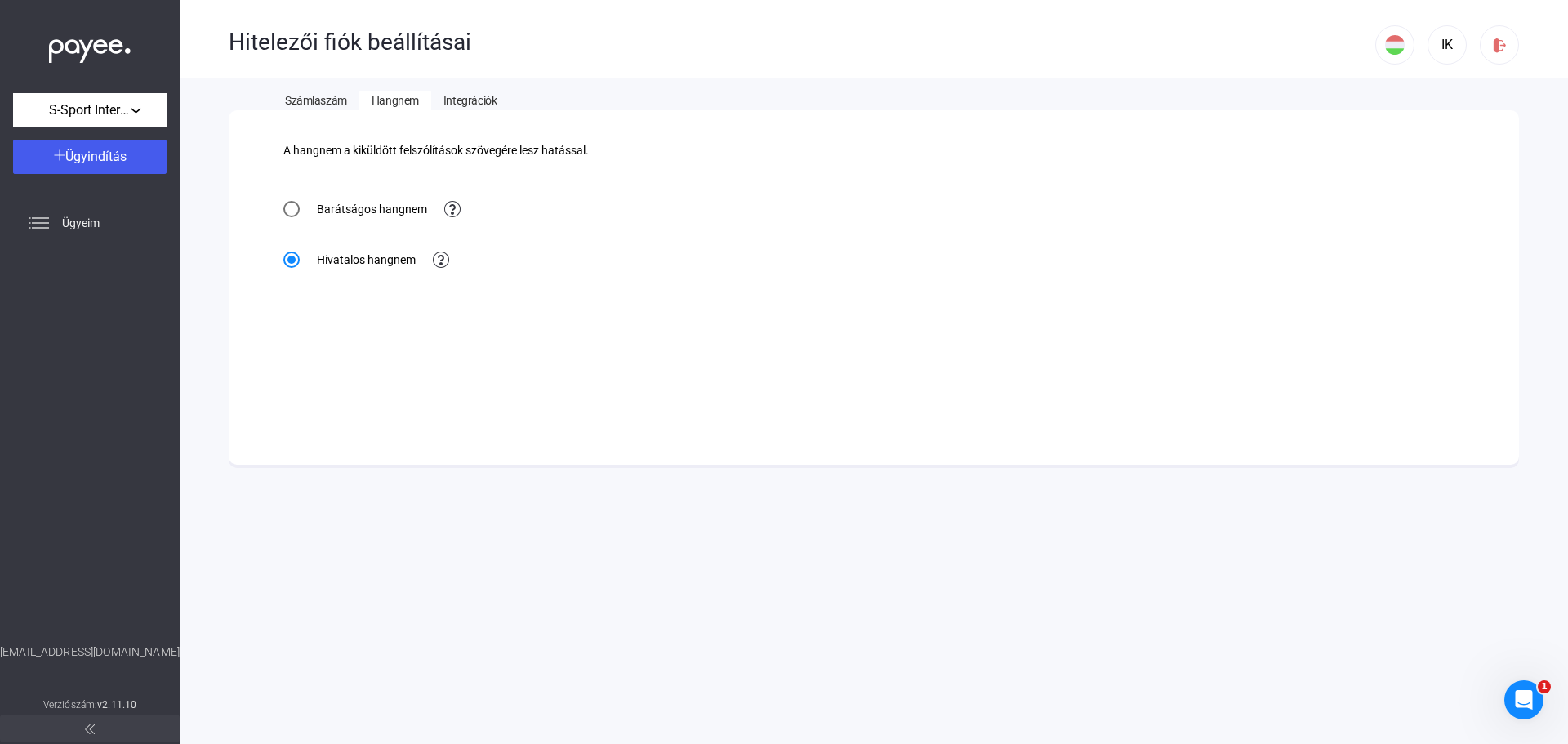
click at [456, 96] on span "Integrációk" at bounding box center [469, 100] width 53 height 13
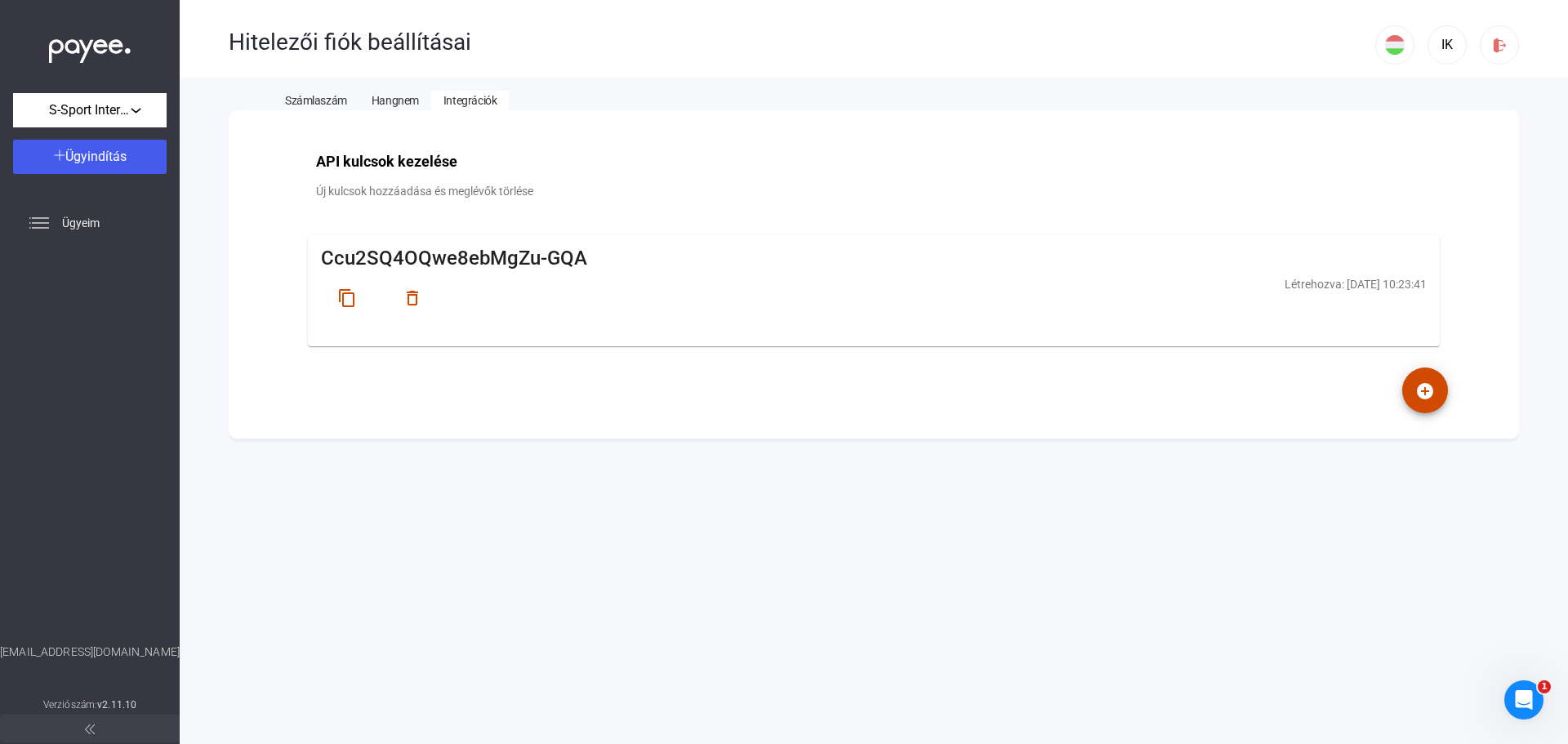
click at [335, 94] on span "Számlaszám" at bounding box center [315, 100] width 62 height 13
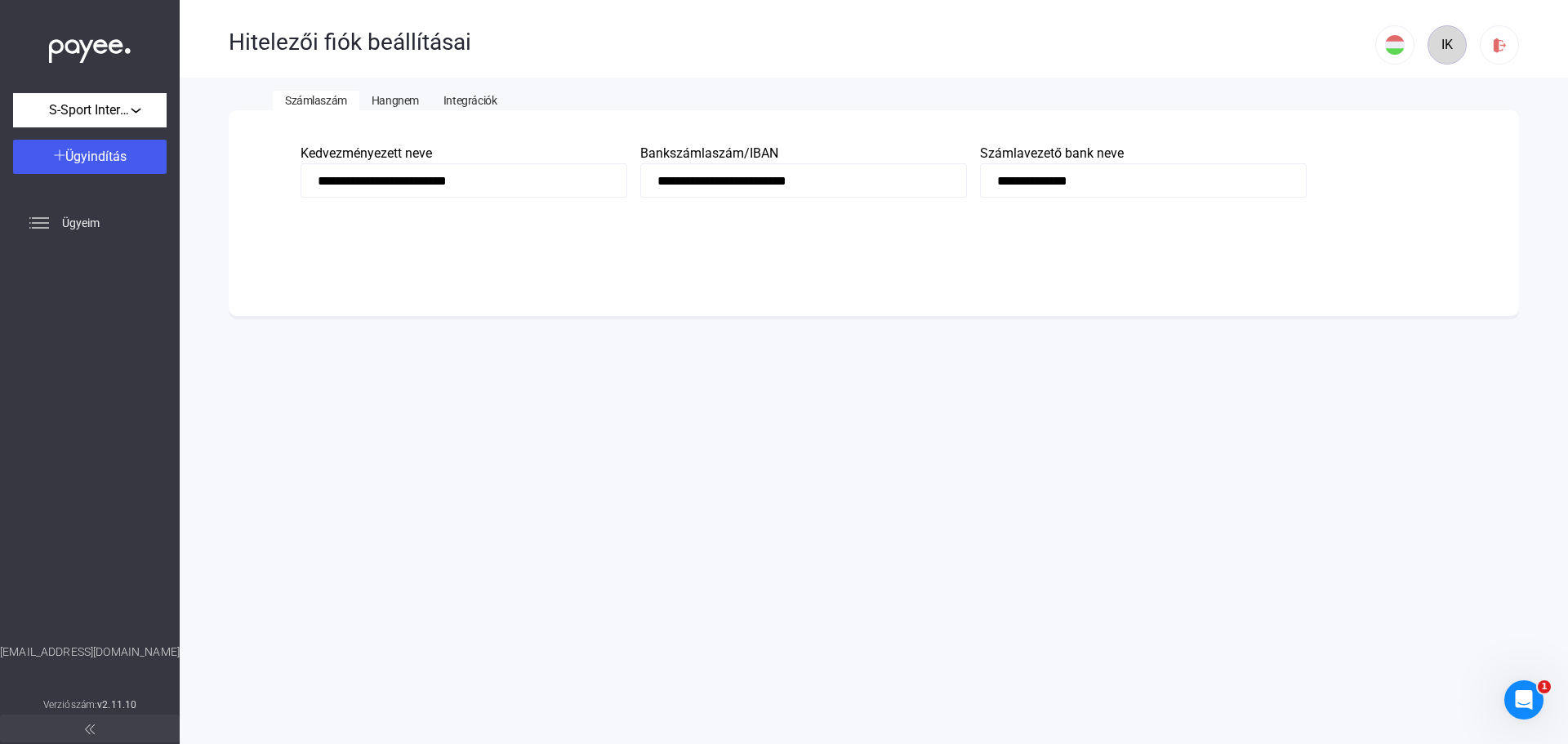
click at [1444, 46] on div "IK" at bounding box center [1447, 44] width 28 height 20
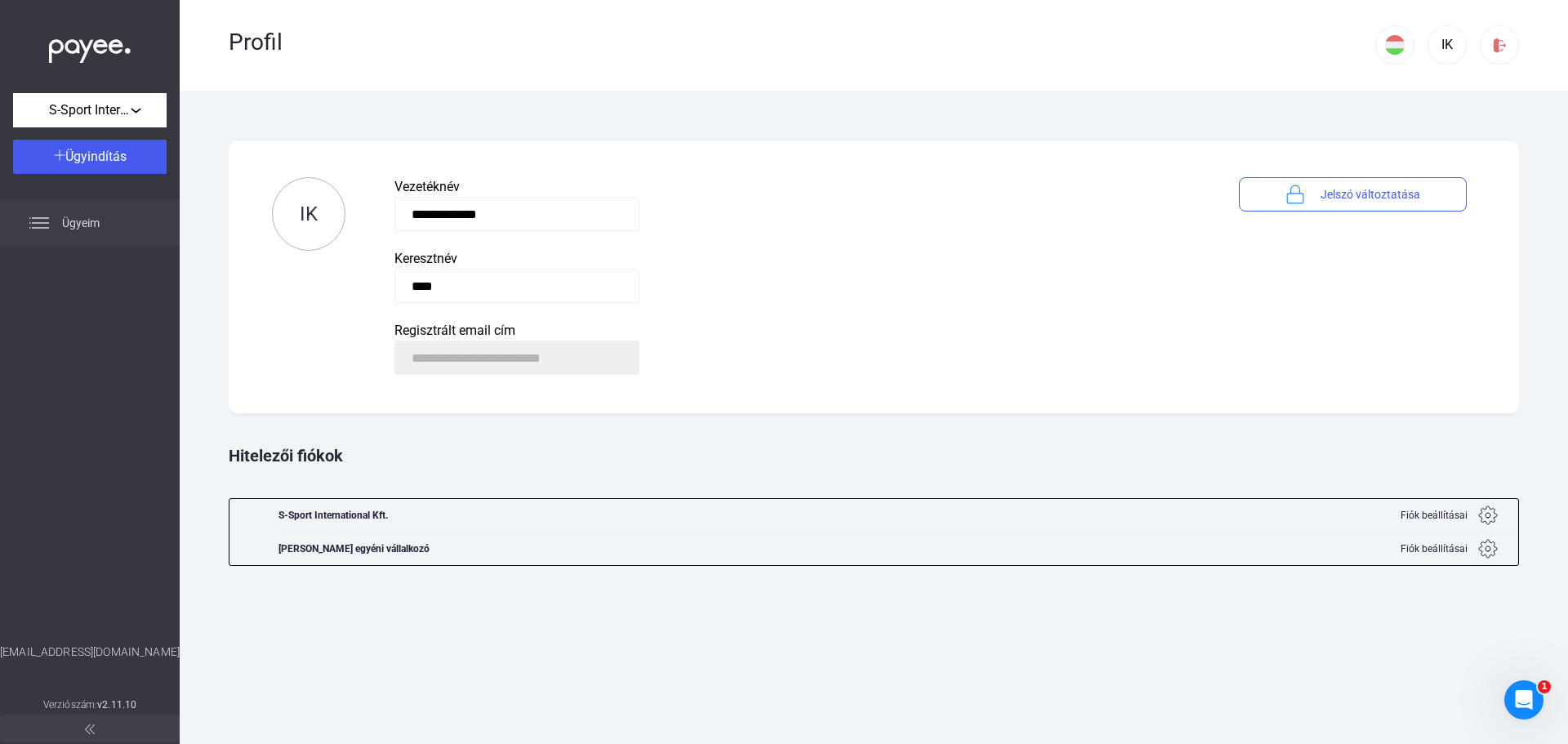
click at [83, 221] on span "Ügyeim" at bounding box center [80, 223] width 37 height 20
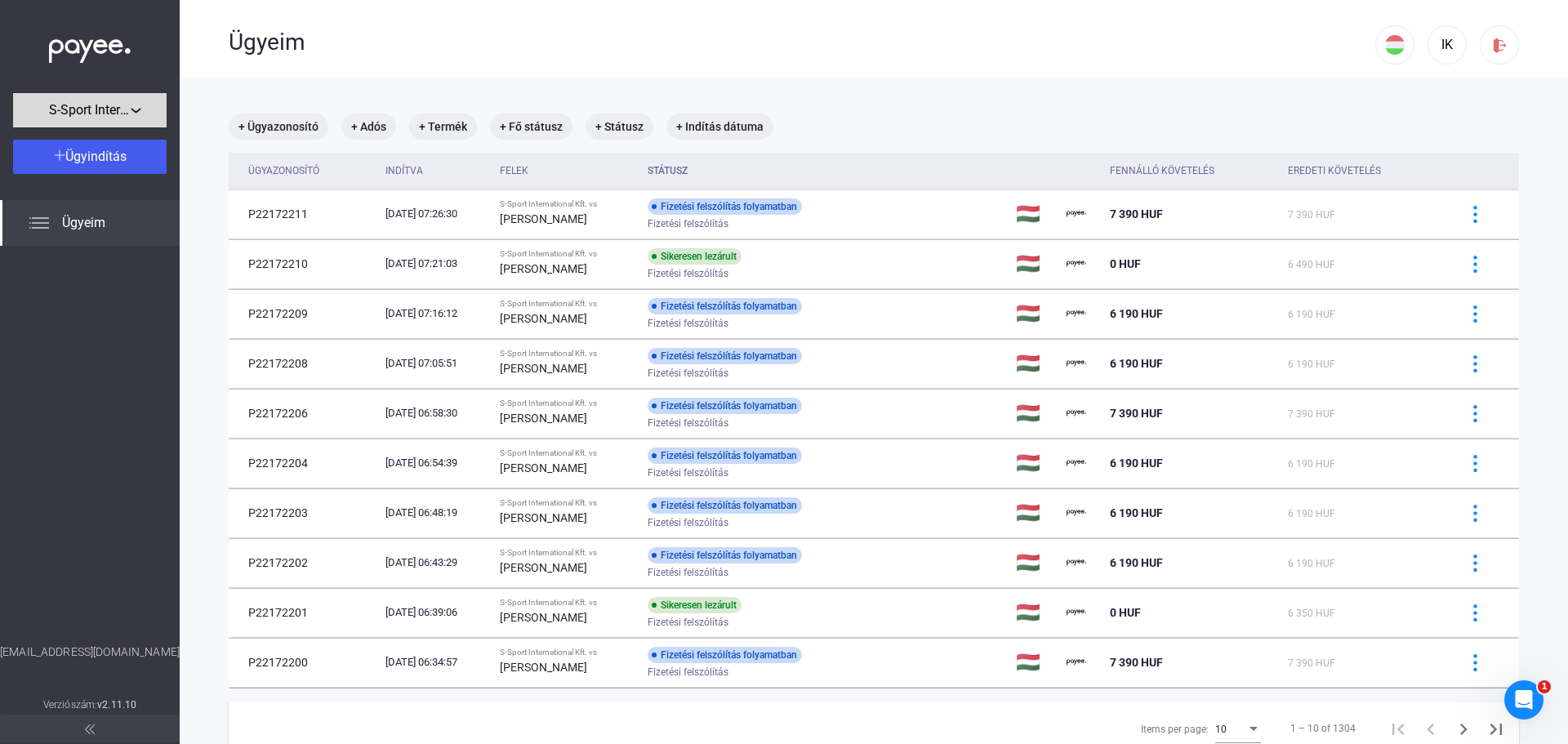
click at [126, 109] on span "S-Sport International Kft." at bounding box center [90, 110] width 82 height 20
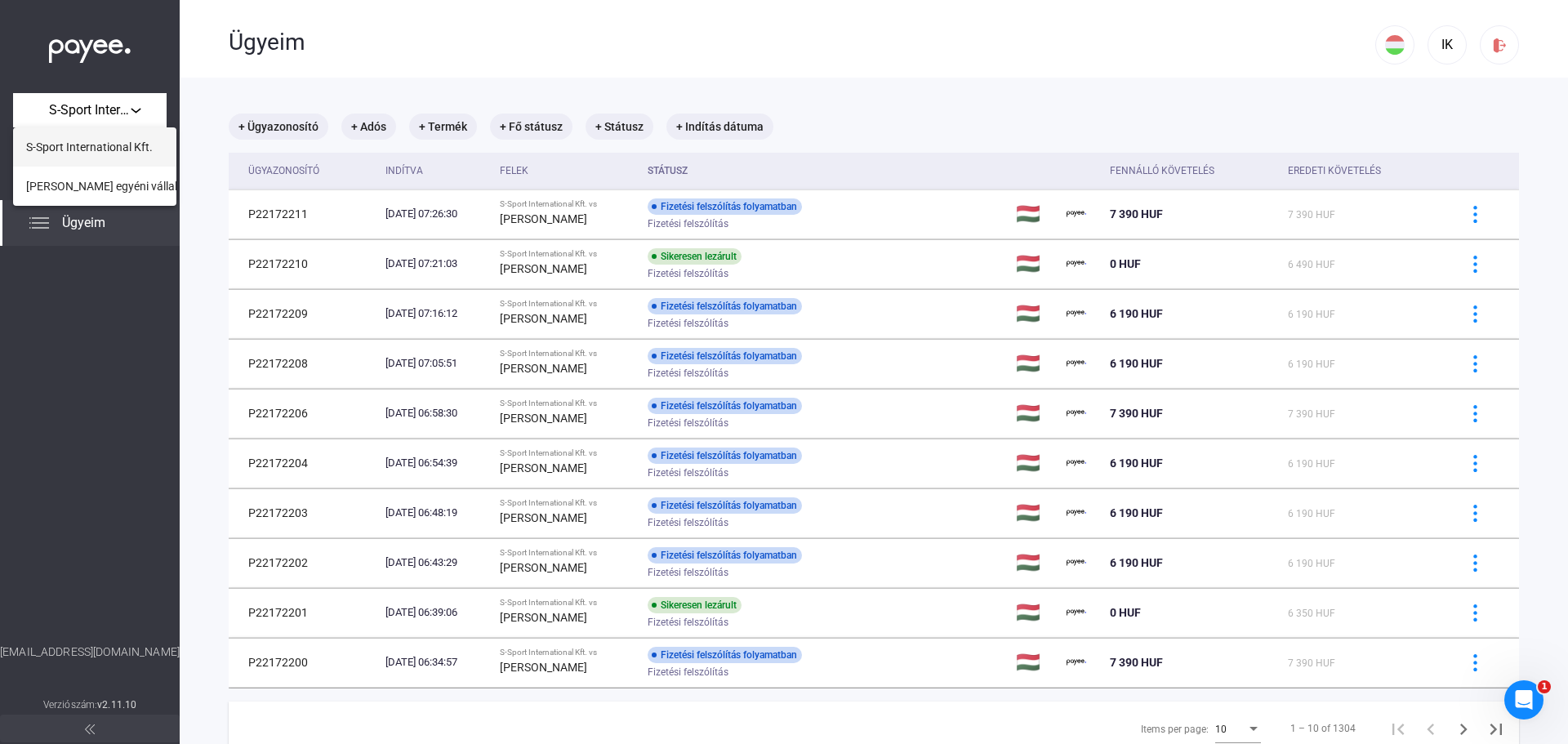
click at [112, 147] on span "S-Sport International Kft." at bounding box center [89, 147] width 126 height 20
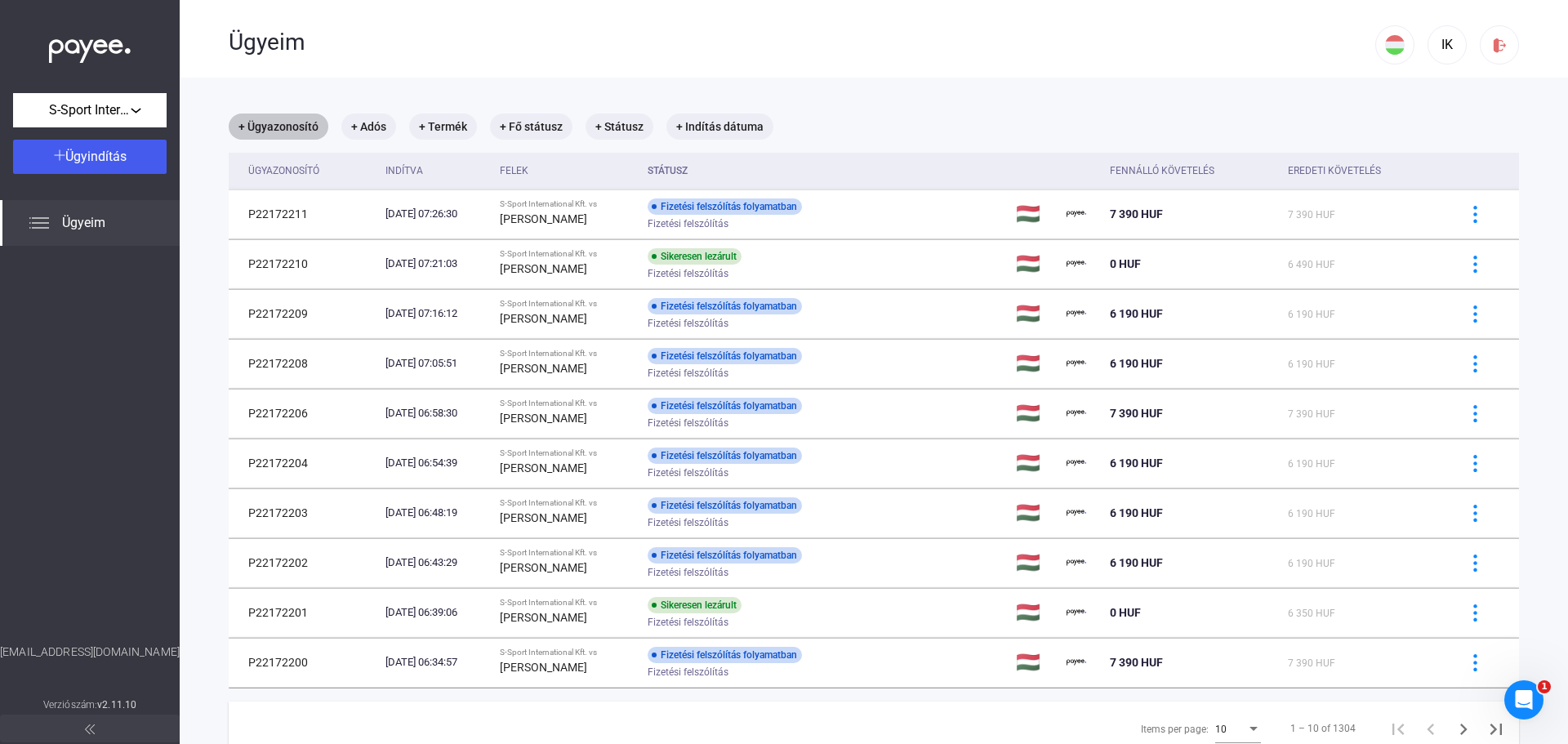
click at [310, 126] on mat-chip "+ Ügyazonosító" at bounding box center [279, 126] width 99 height 26
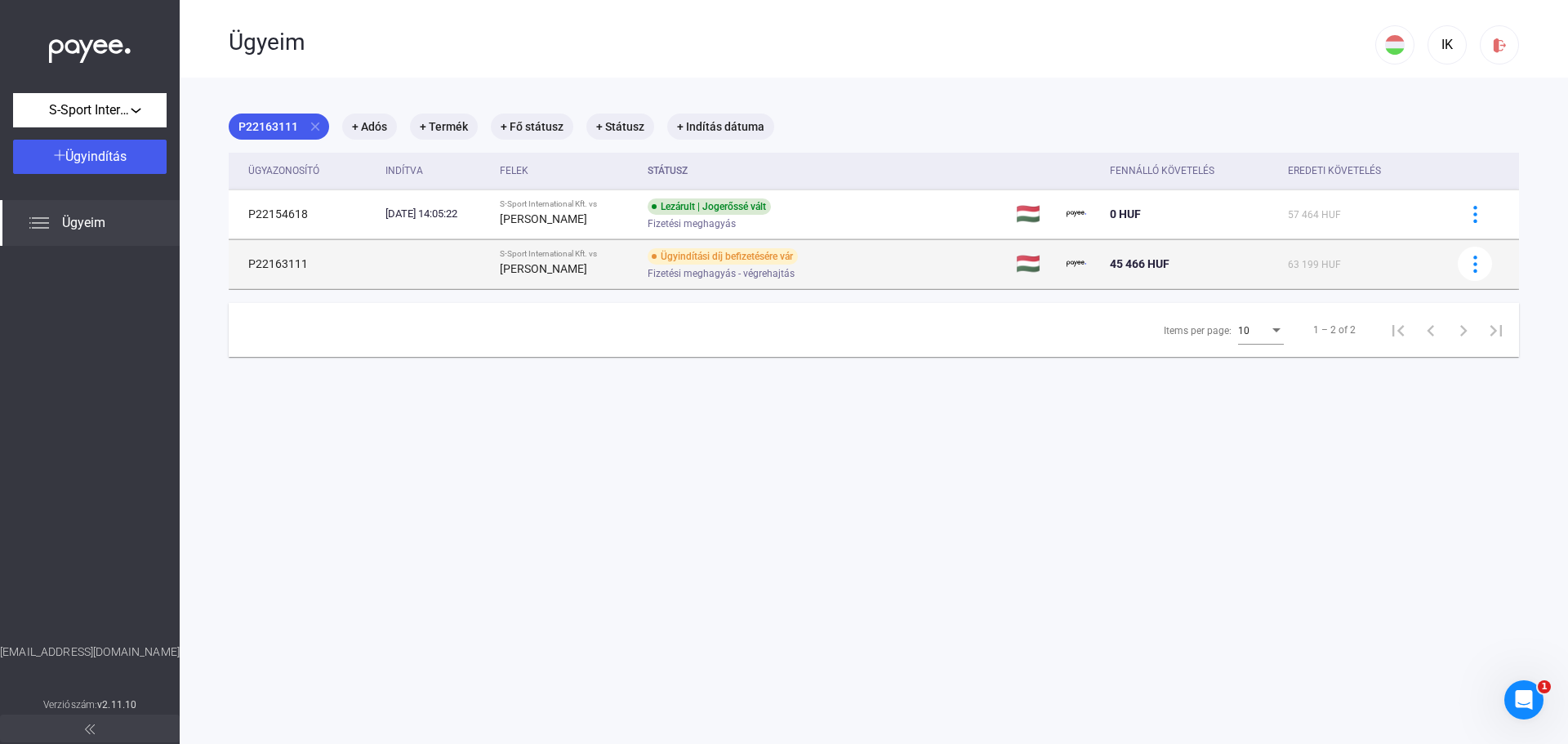
click at [937, 275] on td "Ügyindítási díj befizetésére vár Fizetési meghagyás - végrehajtás" at bounding box center [824, 264] width 367 height 49
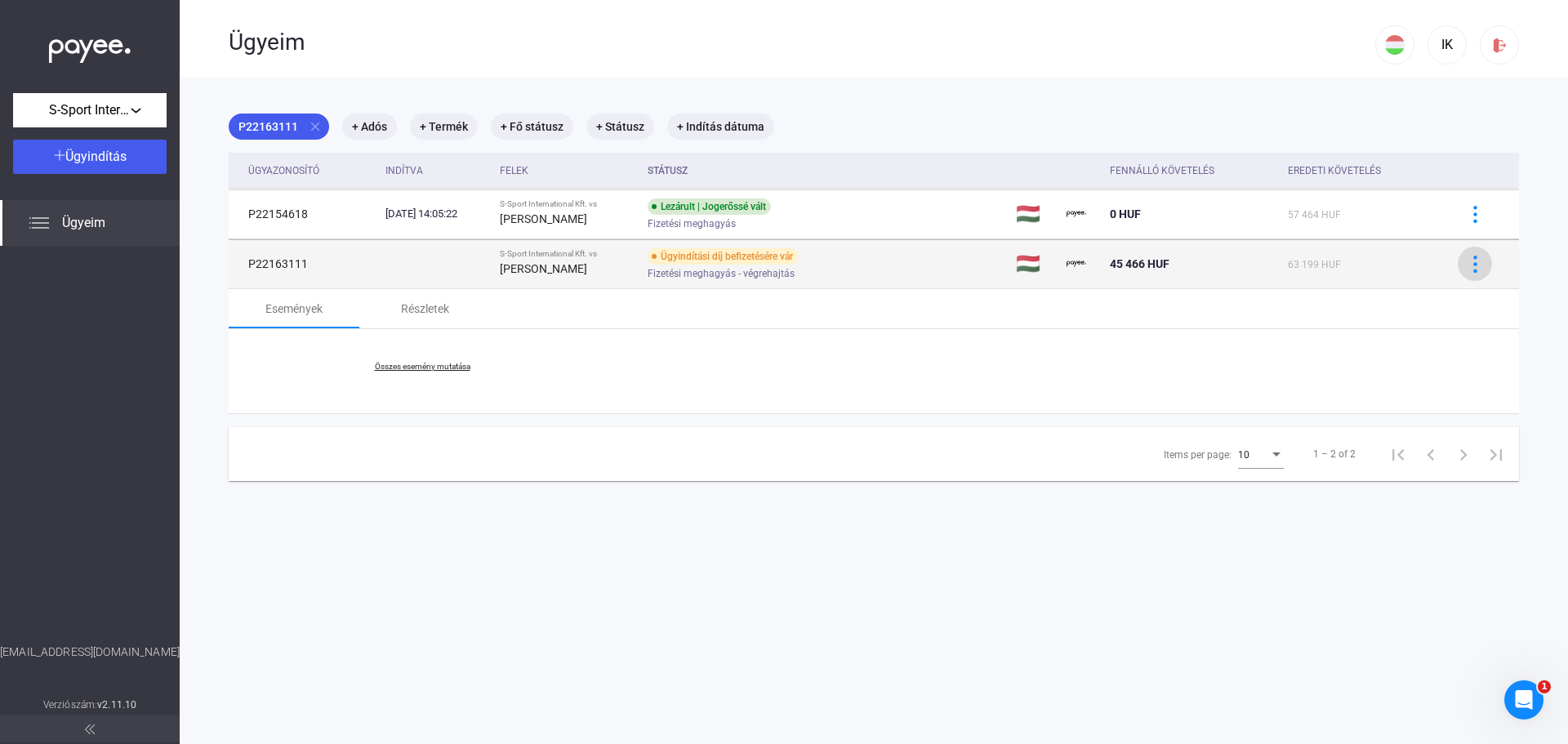
click at [1467, 271] on img at bounding box center [1476, 265] width 17 height 17
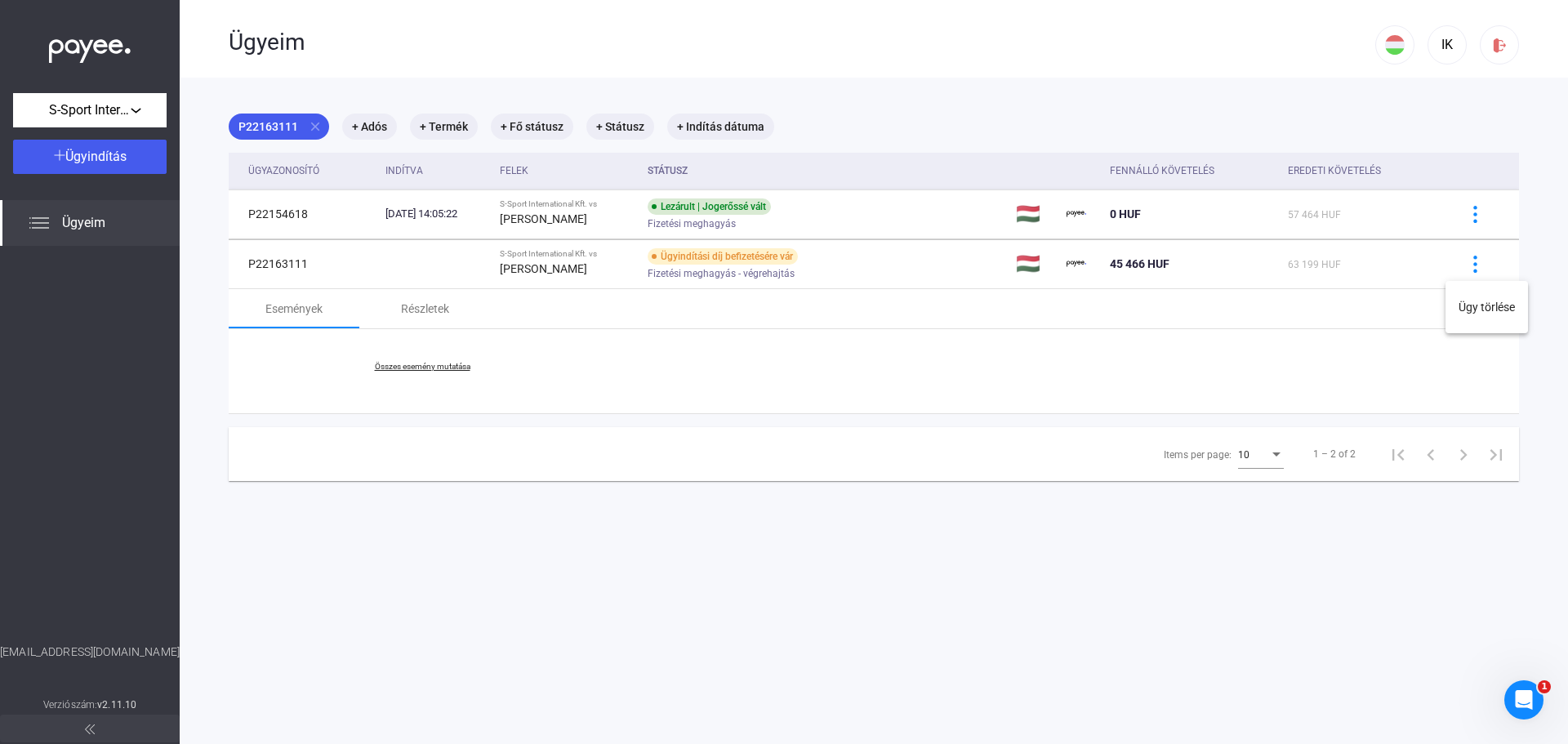
click at [1464, 260] on div at bounding box center [784, 372] width 1568 height 744
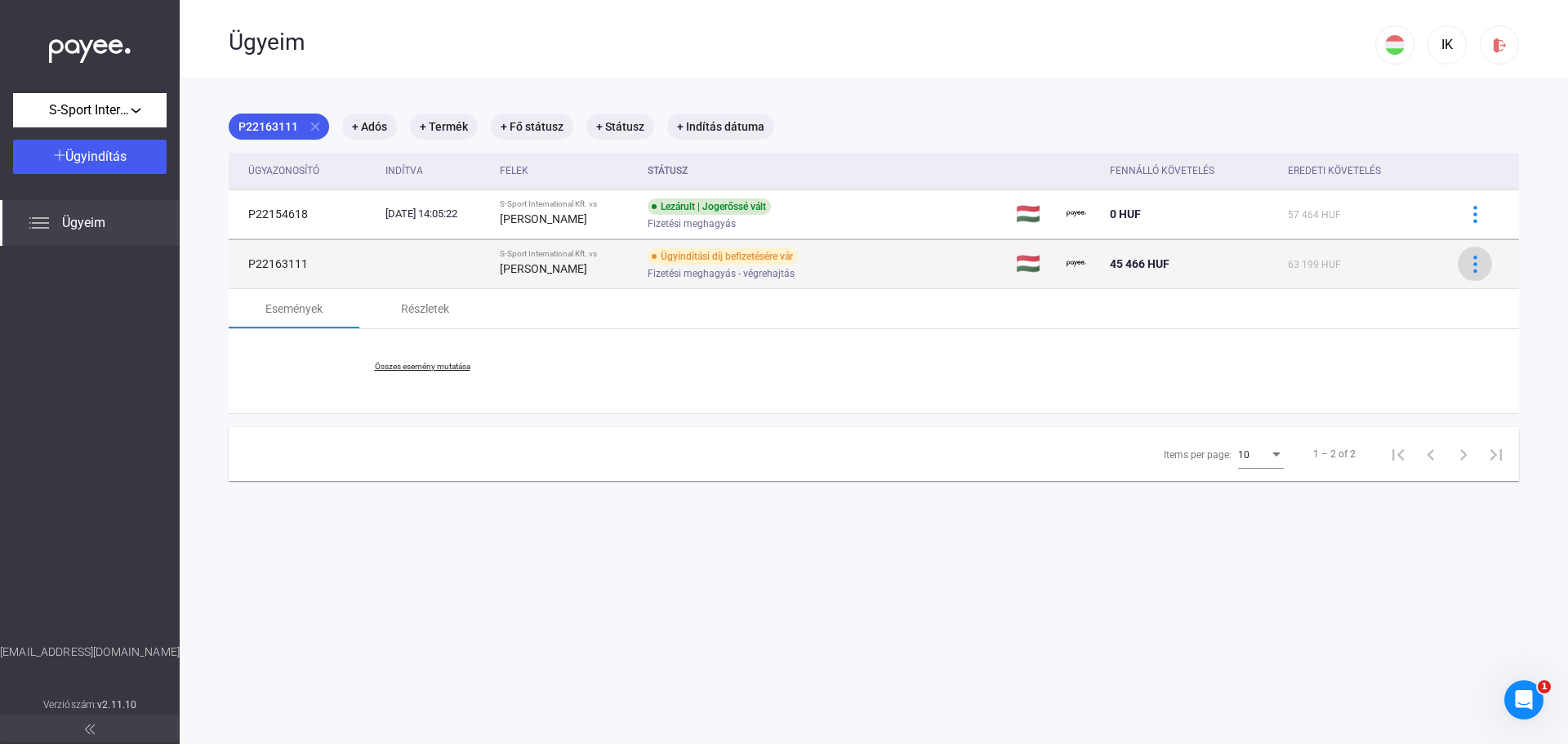
click at [1467, 263] on img at bounding box center [1476, 265] width 17 height 17
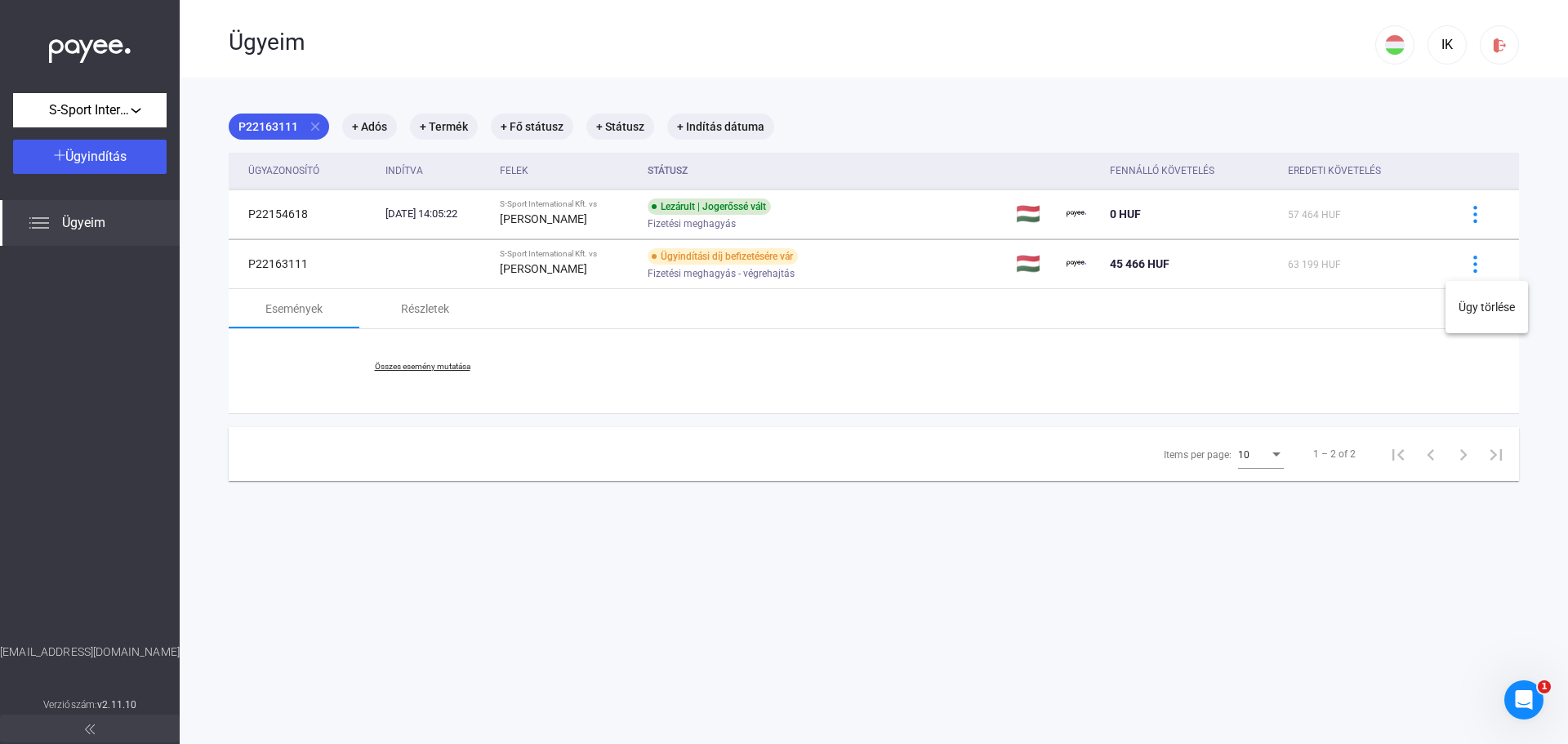
click at [337, 325] on div at bounding box center [784, 372] width 1568 height 744
click at [395, 312] on div "Részletek" at bounding box center [425, 308] width 131 height 39
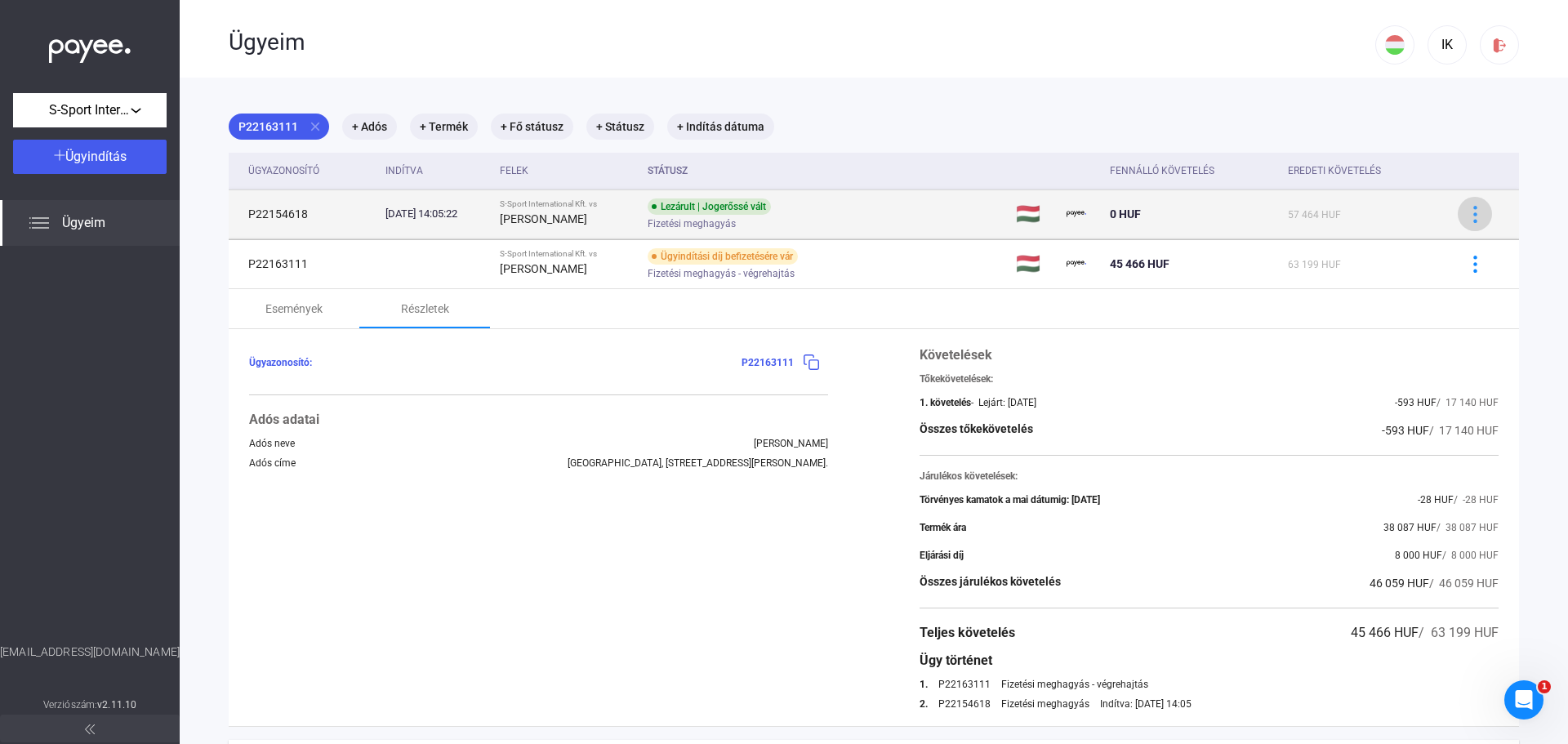
click at [1467, 218] on img at bounding box center [1476, 214] width 17 height 17
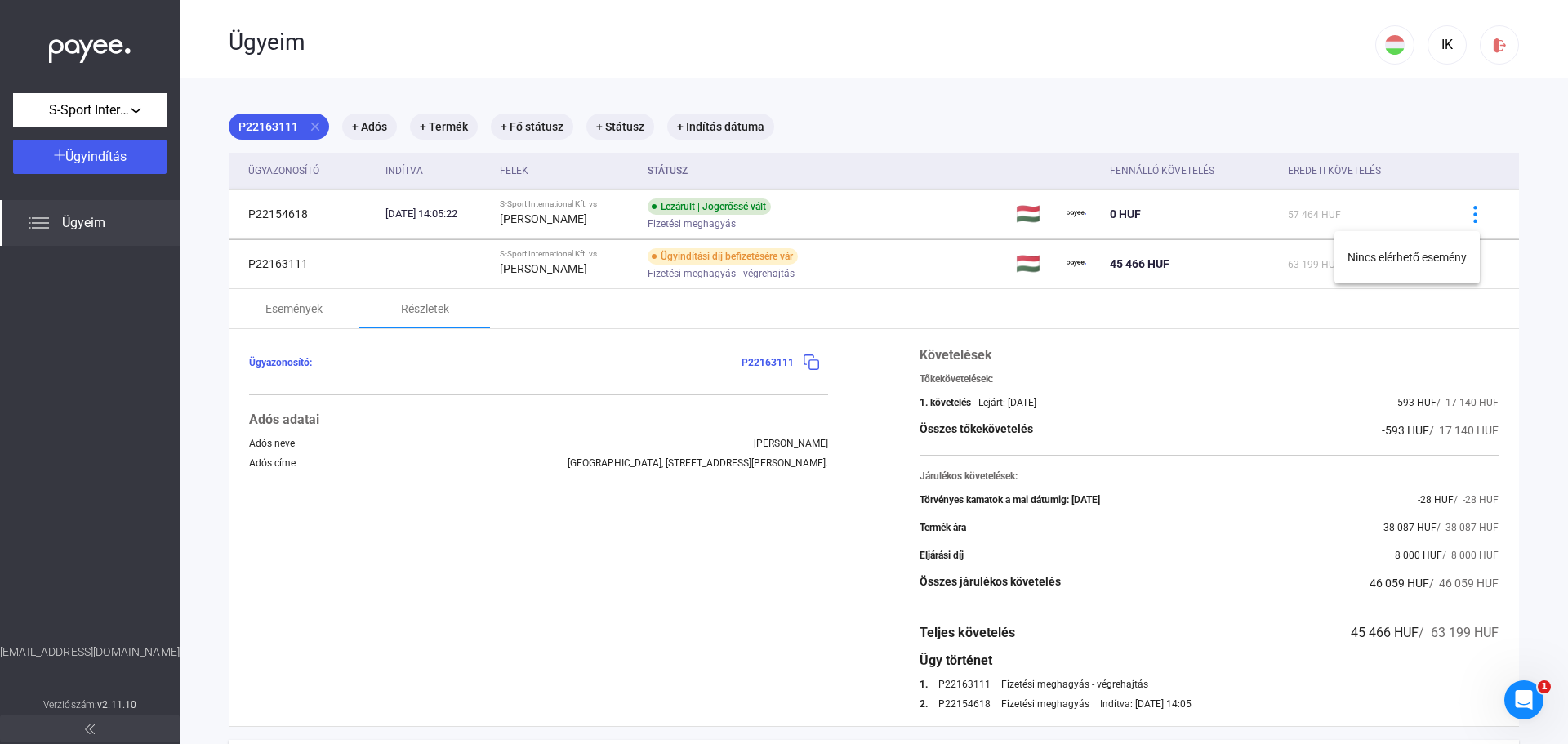
click at [1473, 214] on div at bounding box center [784, 372] width 1568 height 744
click at [290, 126] on mat-chip "P22163111 close" at bounding box center [279, 126] width 100 height 26
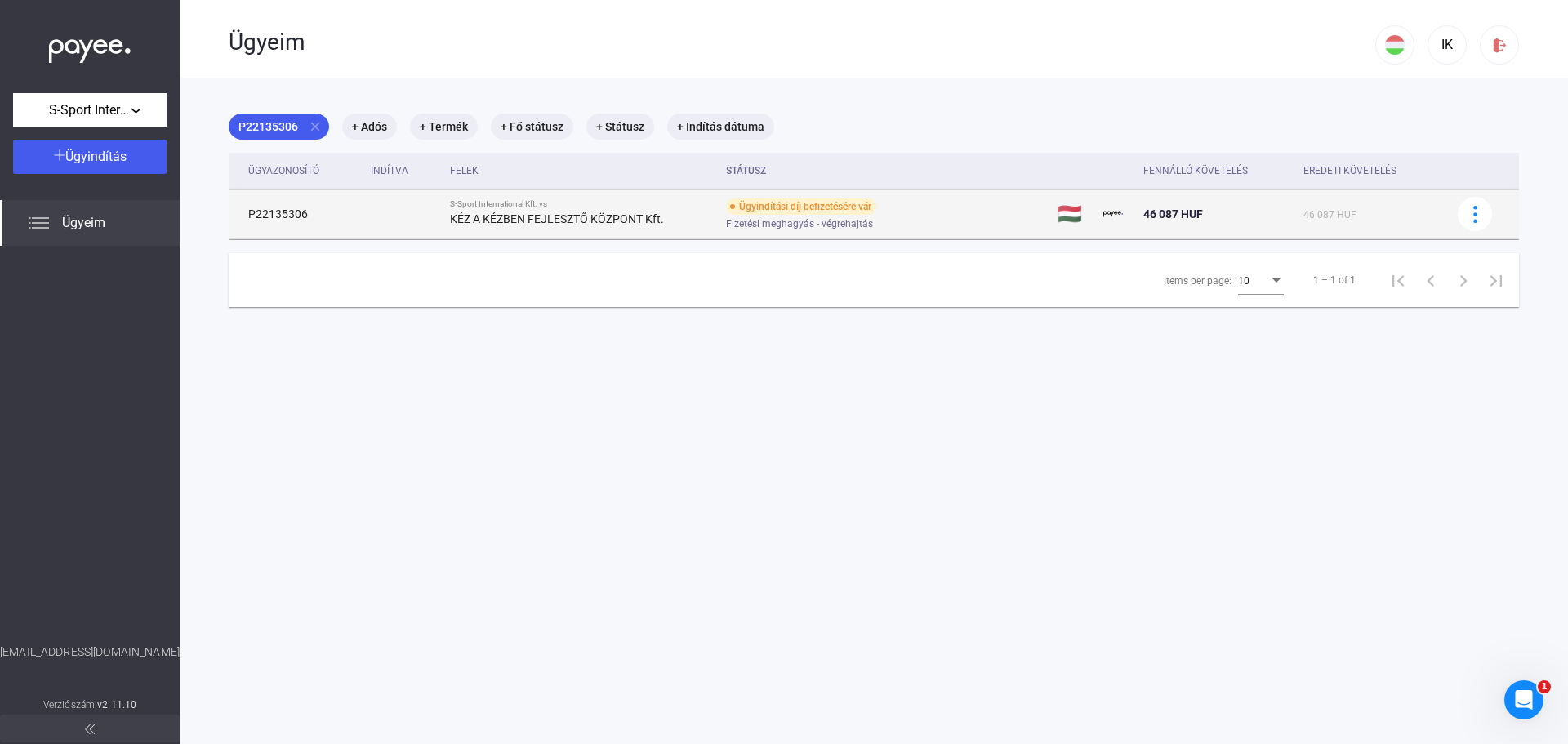
click at [949, 211] on div "Ügyindítási díj befizetésére vár Fizetési meghagyás - végrehajtás" at bounding box center [856, 214] width 260 height 32
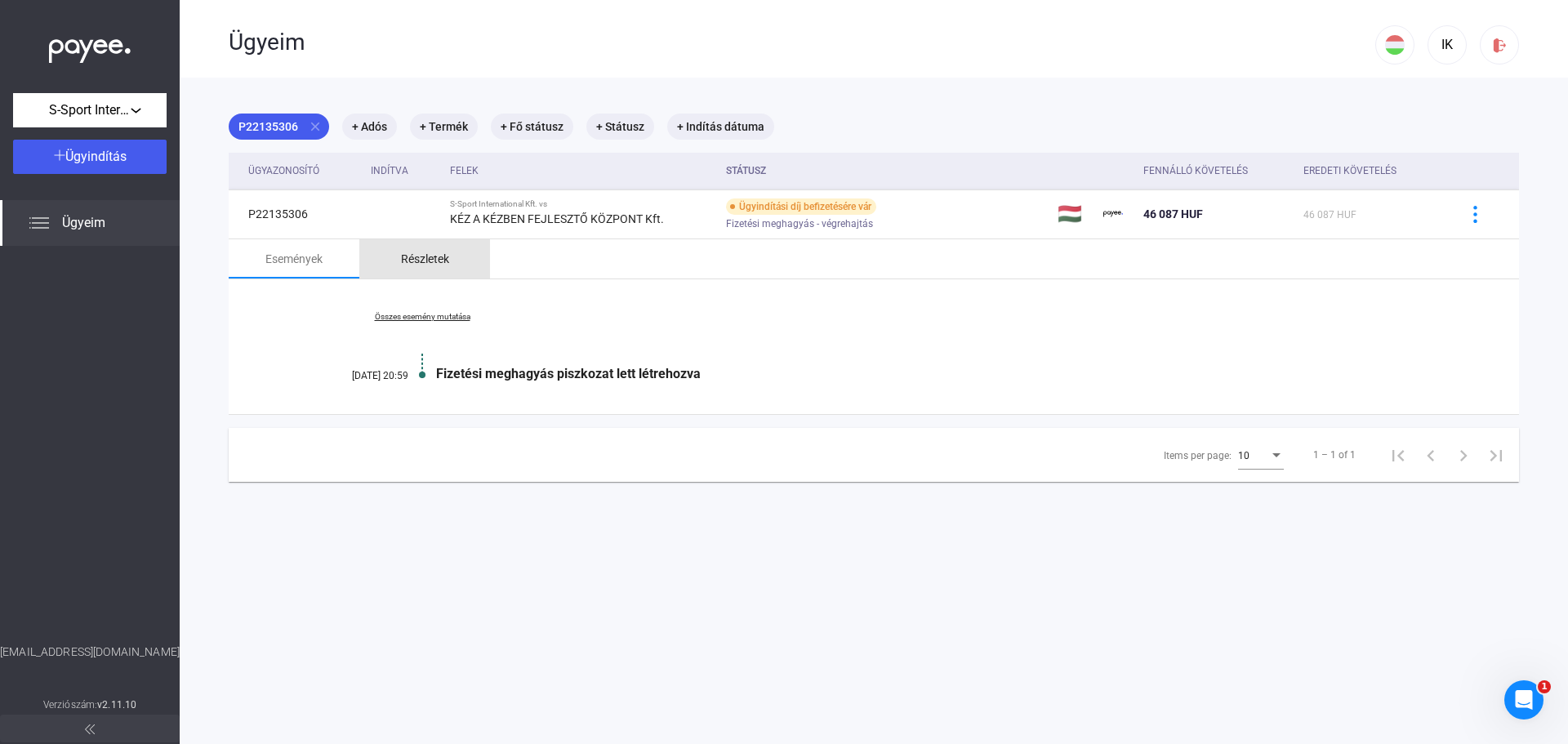
click at [414, 270] on div "Részletek" at bounding box center [425, 258] width 131 height 39
